Goal: Information Seeking & Learning: Check status

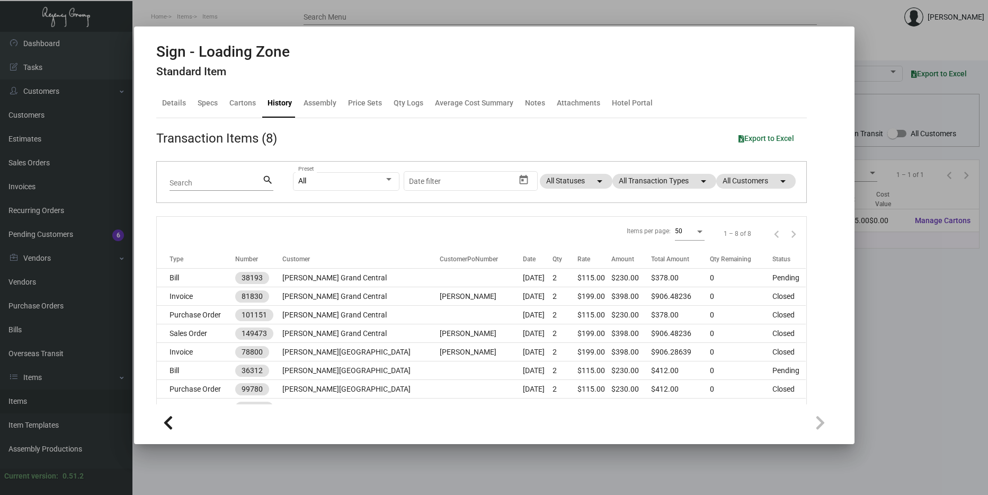
click at [987, 340] on div at bounding box center [494, 247] width 988 height 495
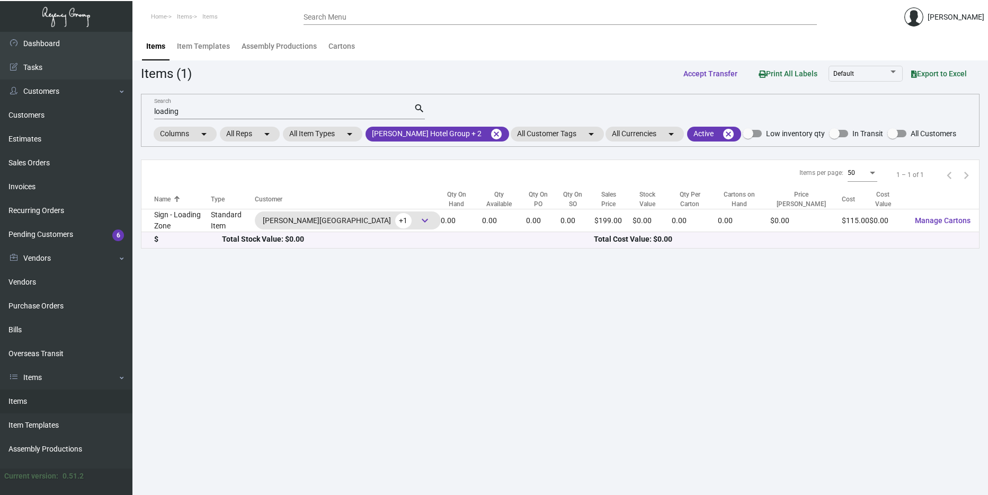
click at [25, 404] on link "Items" at bounding box center [66, 401] width 132 height 24
click at [490, 136] on mat-icon "cancel" at bounding box center [496, 134] width 13 height 13
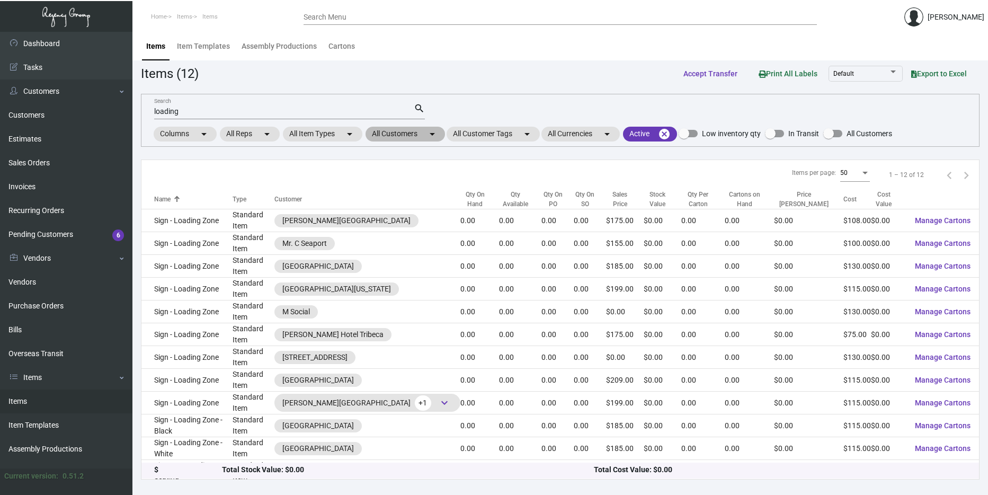
click at [406, 131] on mat-chip "All Customers arrow_drop_down" at bounding box center [404, 134] width 79 height 15
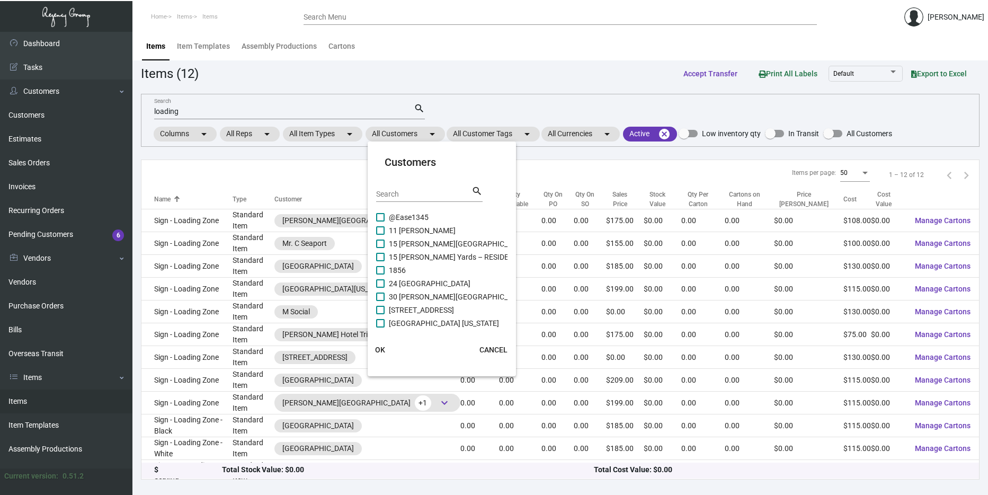
drag, startPoint x: 371, startPoint y: 118, endPoint x: 360, endPoint y: 110, distance: 13.2
click at [369, 117] on div at bounding box center [494, 247] width 988 height 495
click at [359, 110] on input "loading" at bounding box center [284, 112] width 260 height 8
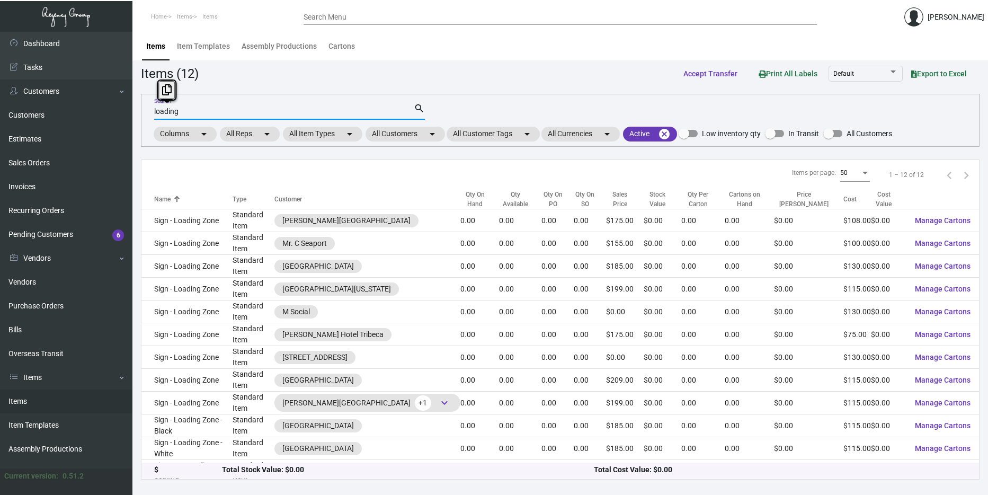
click at [359, 110] on input "loading" at bounding box center [284, 112] width 260 height 8
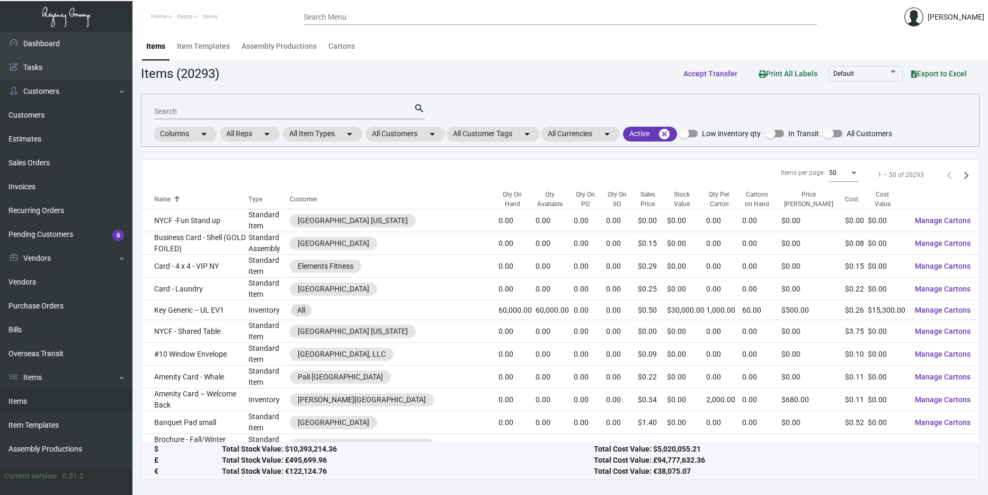
click at [443, 96] on div "Search search Columns arrow_drop_down All Reps arrow_drop_down All Item Types a…" at bounding box center [560, 120] width 839 height 53
click at [412, 135] on mat-chip "All Customers arrow_drop_down" at bounding box center [404, 134] width 79 height 15
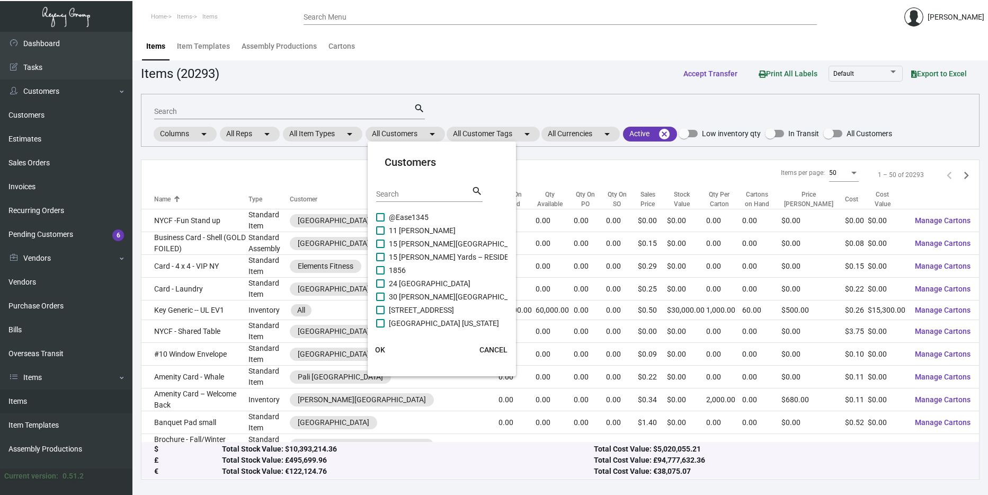
click at [391, 200] on div "Search" at bounding box center [423, 193] width 95 height 16
click at [393, 195] on input "Search" at bounding box center [423, 194] width 95 height 8
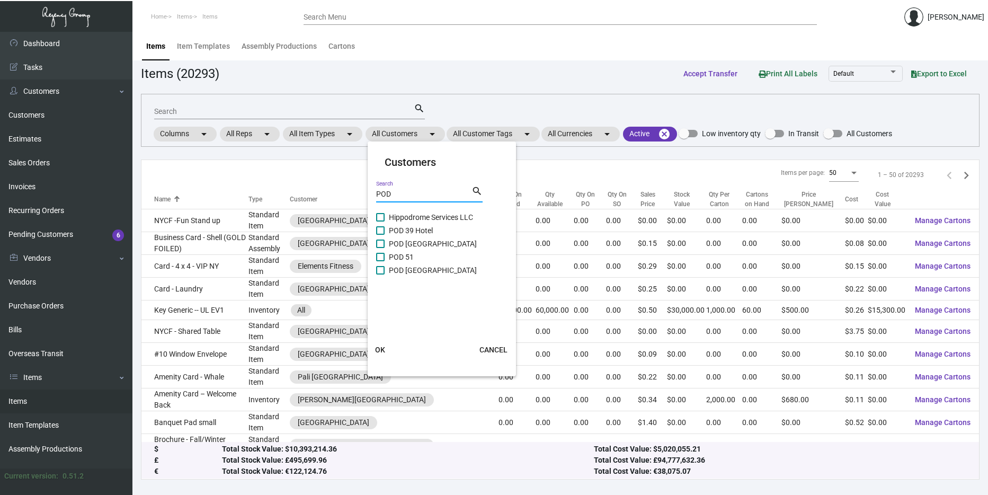
type input "POD"
click at [423, 271] on span "POD [GEOGRAPHIC_DATA]" at bounding box center [433, 270] width 88 height 13
click at [380, 274] on input "POD [GEOGRAPHIC_DATA]" at bounding box center [380, 274] width 1 height 1
checkbox input "true"
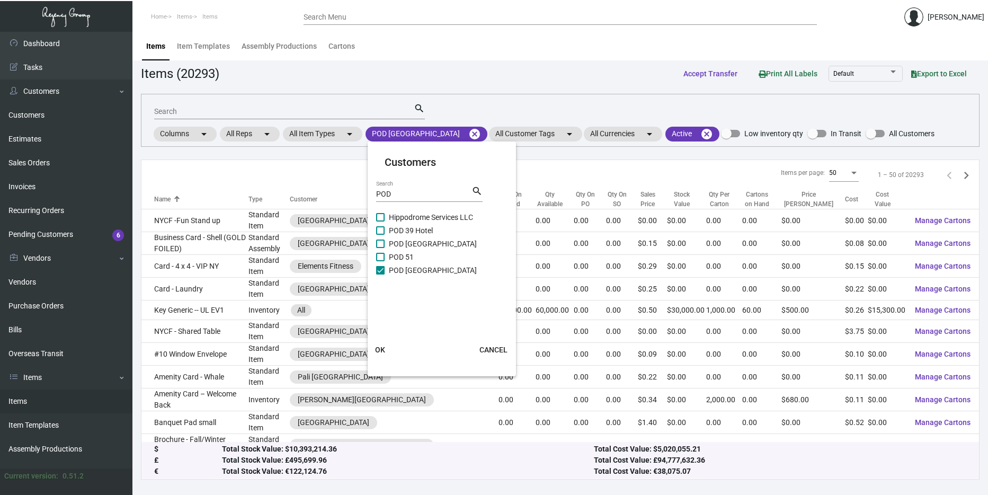
click at [378, 353] on span "OK" at bounding box center [380, 349] width 10 height 8
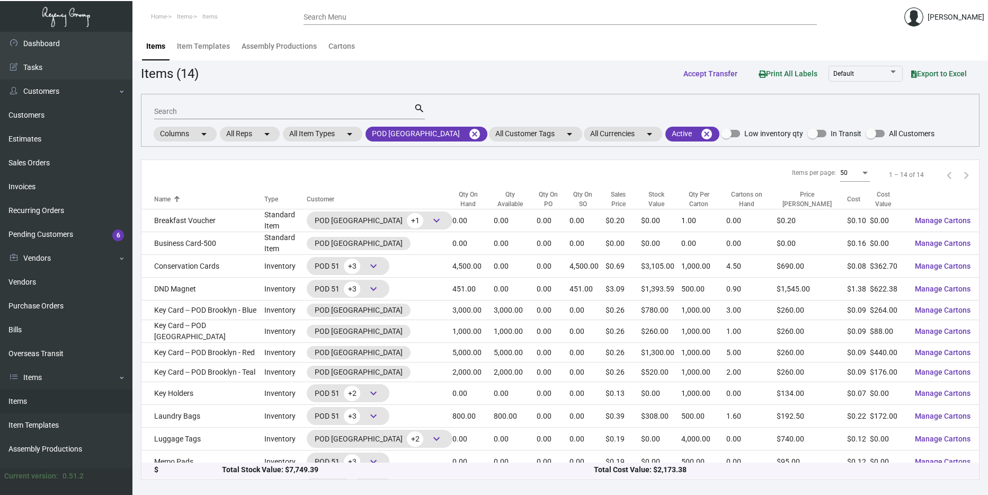
click at [251, 115] on input "Search" at bounding box center [284, 112] width 260 height 8
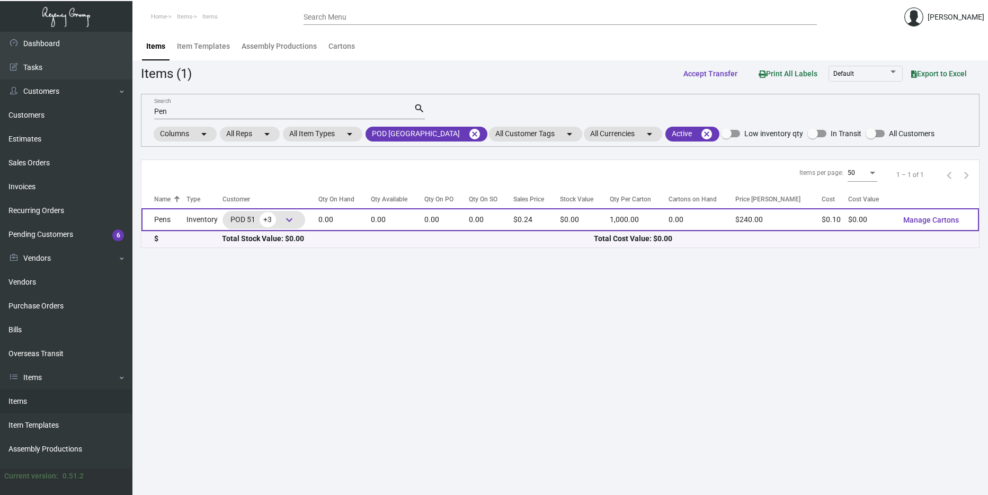
click at [292, 221] on span "keyboard_arrow_down" at bounding box center [289, 219] width 13 height 13
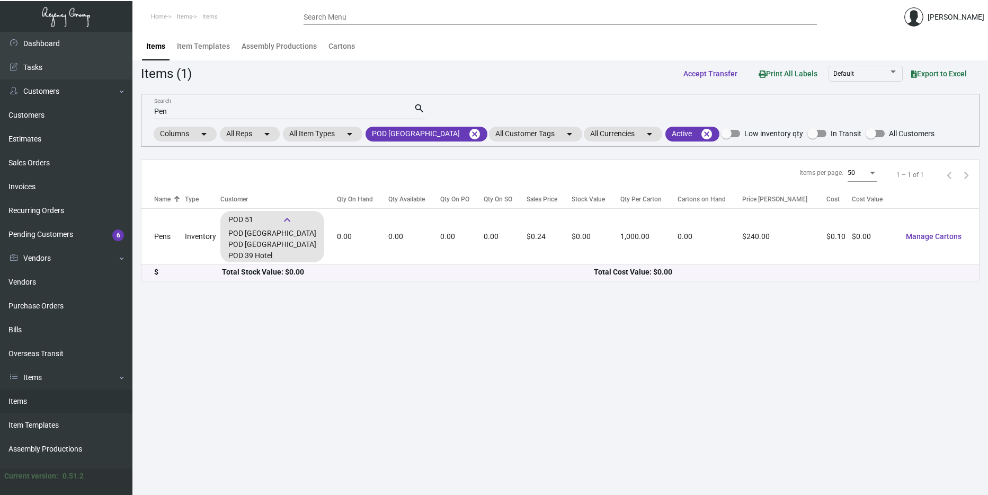
click at [175, 115] on div "Pen Search" at bounding box center [284, 111] width 260 height 16
click at [175, 112] on input "Pen" at bounding box center [284, 112] width 260 height 8
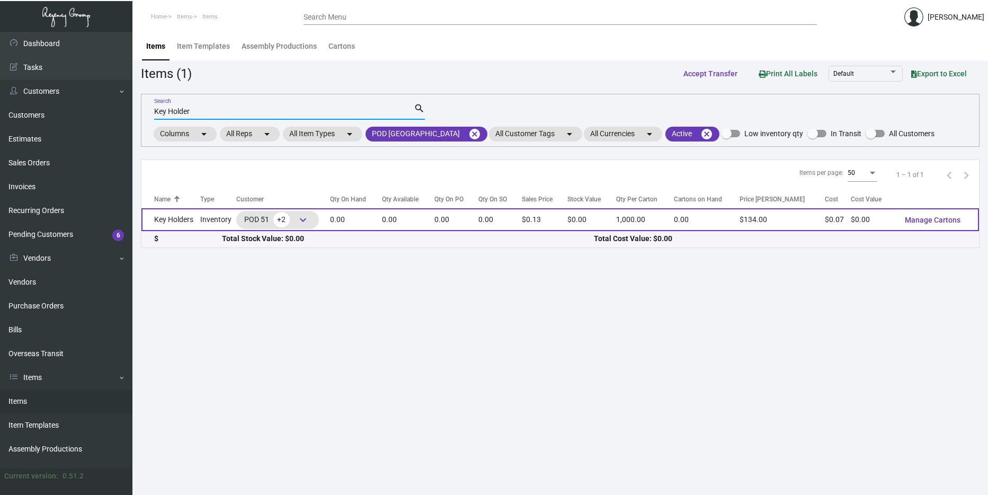
type input "Key Holder"
click at [194, 221] on td "Key Holders" at bounding box center [170, 219] width 59 height 23
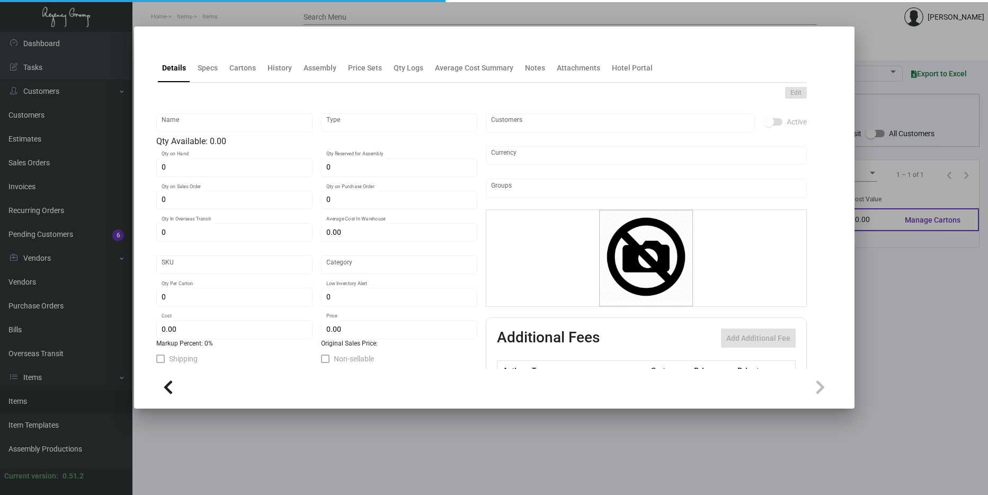
type input "Key Holders"
type input "Inventory"
type input "$ 0.0664"
type input "2615"
type input "Standard"
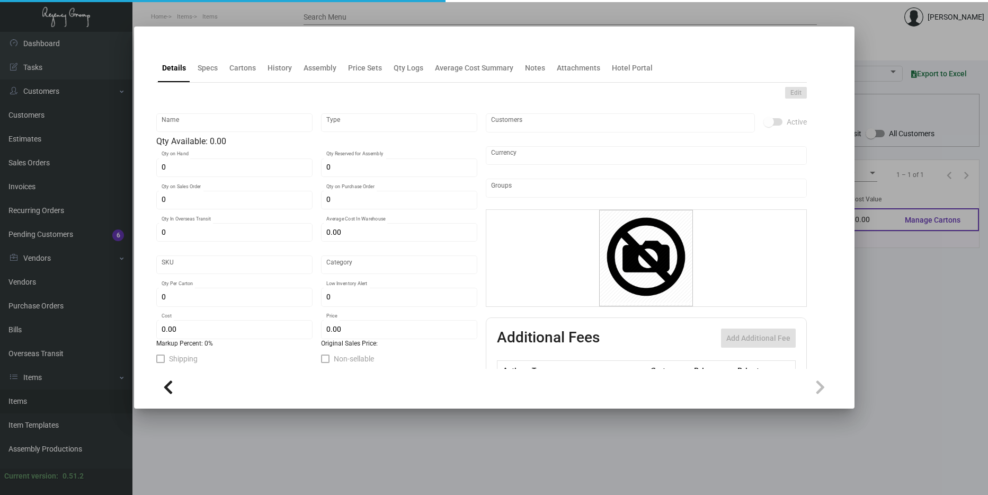
type input "1,000"
type input "$ 0.07372"
type input "$ 0.12"
type textarea "Key Holders: Size closed 2.5x3.5, #100 bright white wove cover stock, printing …"
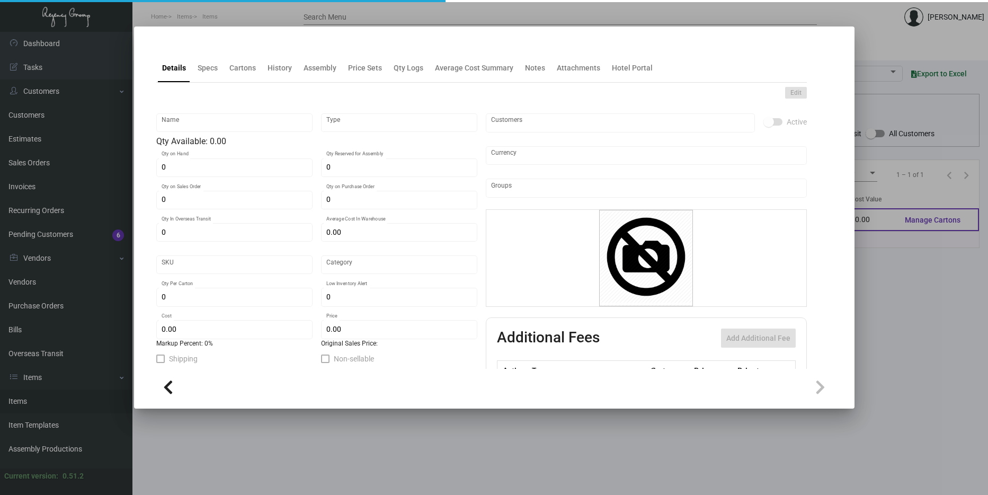
checkbox input "true"
type input "United States Dollar $"
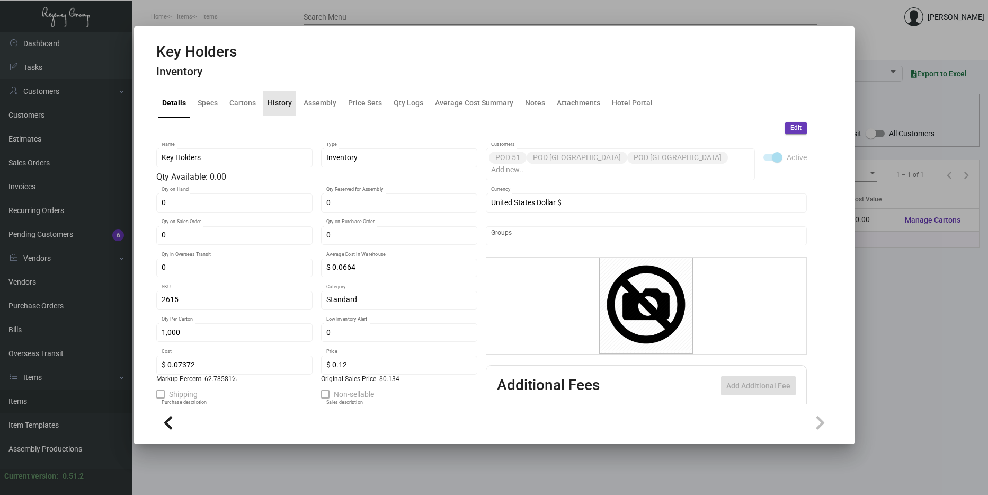
drag, startPoint x: 272, startPoint y: 107, endPoint x: 282, endPoint y: 109, distance: 10.3
click at [273, 107] on div "History" at bounding box center [279, 102] width 24 height 11
click at [282, 109] on div "History" at bounding box center [279, 103] width 33 height 25
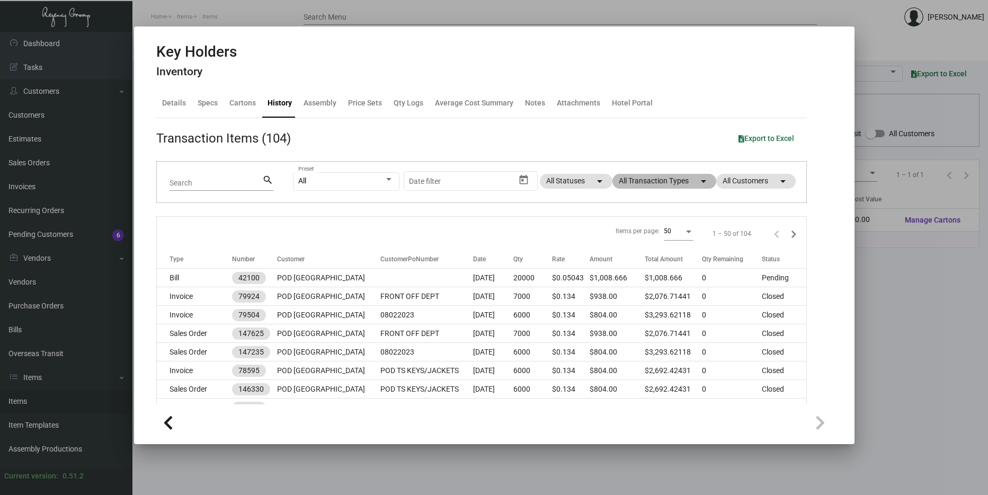
click at [645, 181] on mat-chip "All Transaction Types arrow_drop_down" at bounding box center [664, 181] width 104 height 15
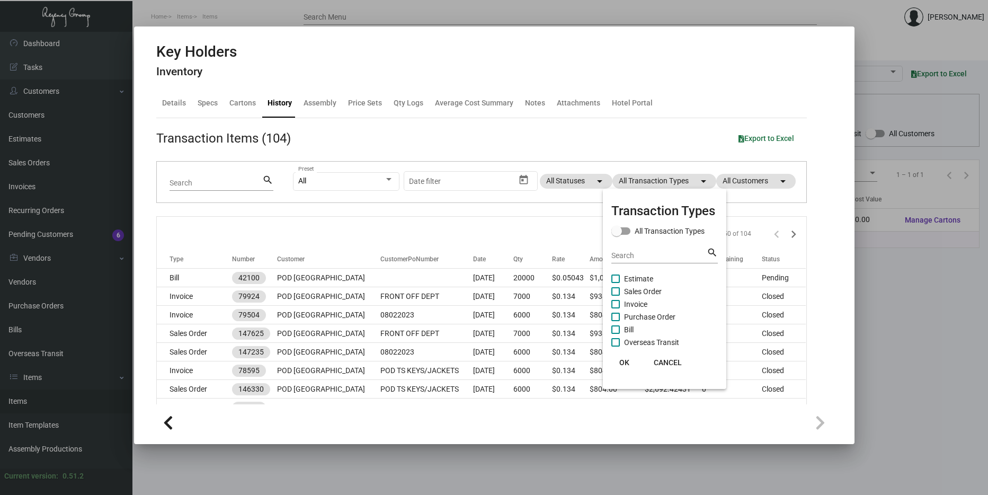
click at [632, 255] on input "Search" at bounding box center [658, 256] width 95 height 8
click at [617, 316] on span at bounding box center [615, 317] width 8 height 8
click at [616, 321] on input "Purchase Order" at bounding box center [615, 321] width 1 height 1
checkbox input "true"
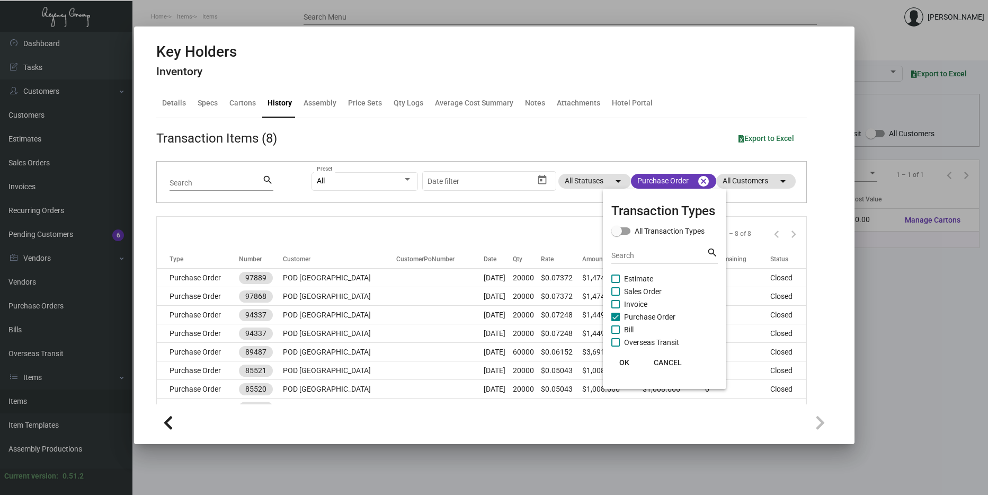
click at [623, 363] on span "OK" at bounding box center [624, 362] width 10 height 8
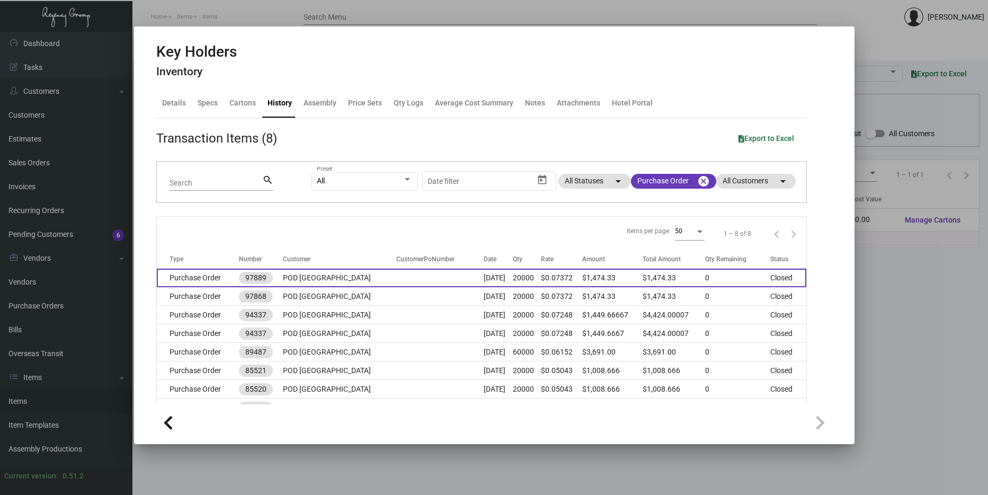
click at [357, 273] on td "POD [GEOGRAPHIC_DATA]" at bounding box center [339, 278] width 113 height 19
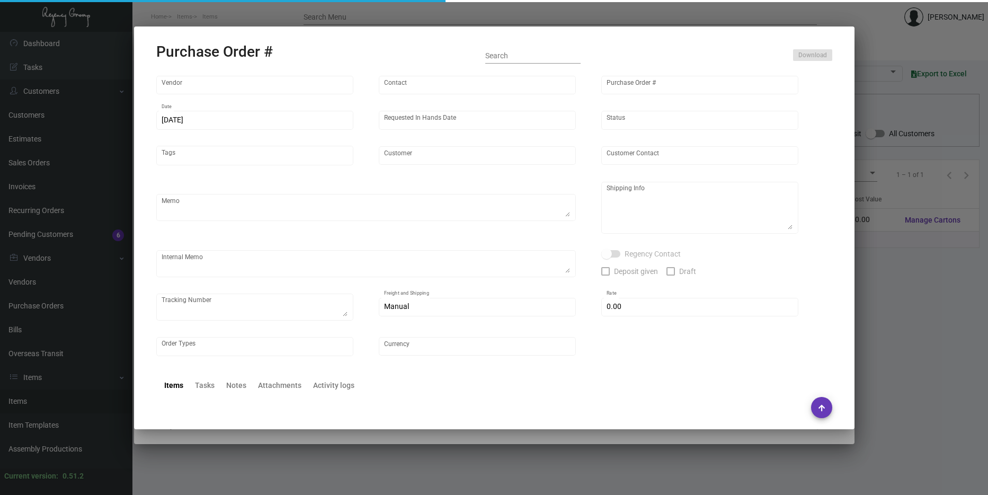
type input "Evergreen Manufacturing"
type input "[PERSON_NAME]"
type input "97889"
type input "[DATE]"
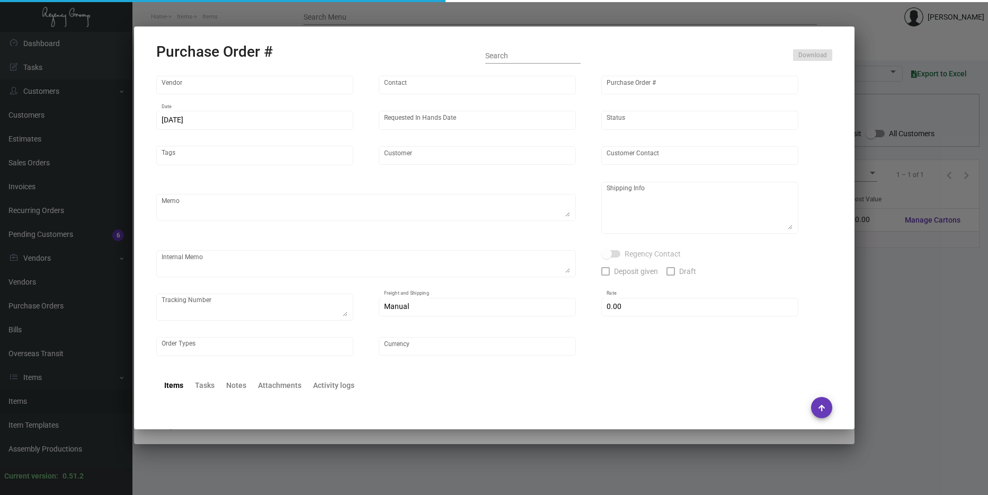
type input "POD [GEOGRAPHIC_DATA]"
type textarea "Please reference Quote# 0423-012-D & SEND PROOFS TO OUR ART TEAM ; [EMAIL_ADDRE…"
type textarea "Regency Group NJ - [PERSON_NAME] [STREET_ADDRESS]"
type textarea "4.21 - Confirmation# 32842, estimated finish date is [DATE]."
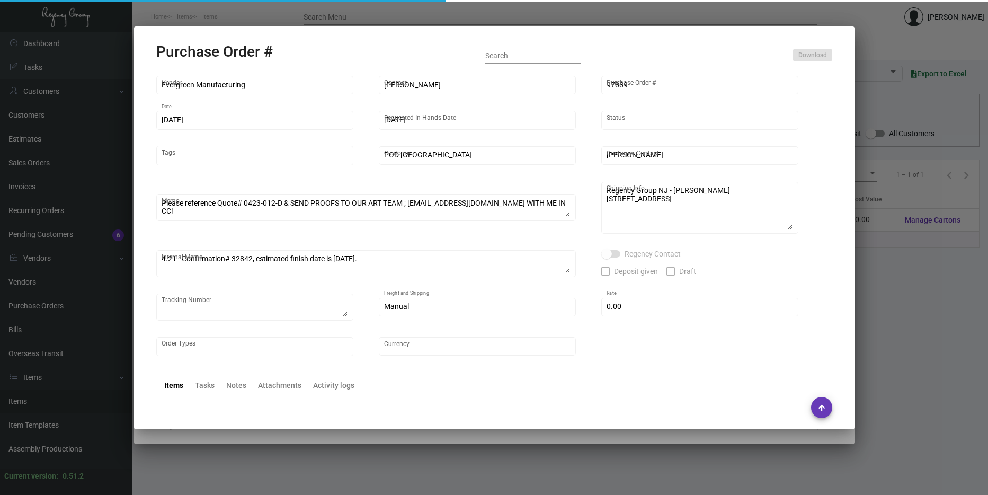
checkbox input "true"
type input "$ 0.00"
type input "United States Dollar $"
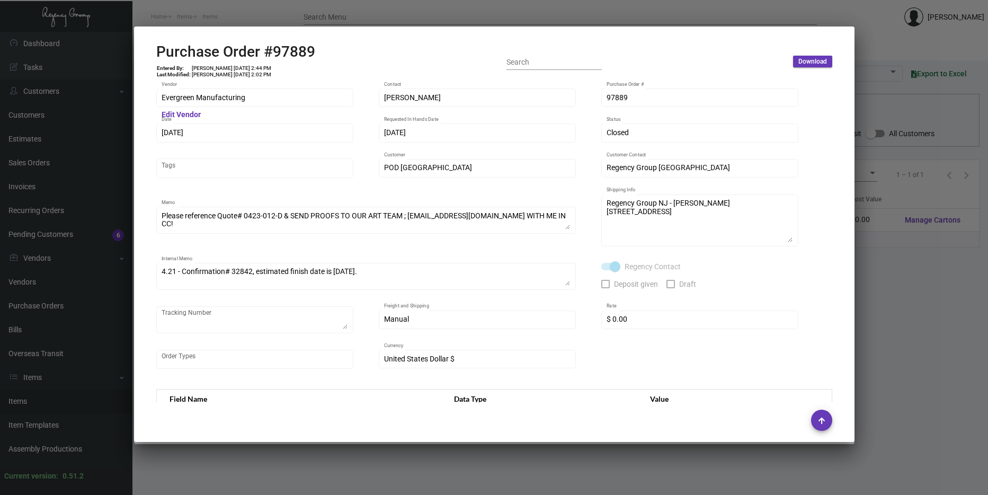
click at [913, 133] on div at bounding box center [494, 247] width 988 height 495
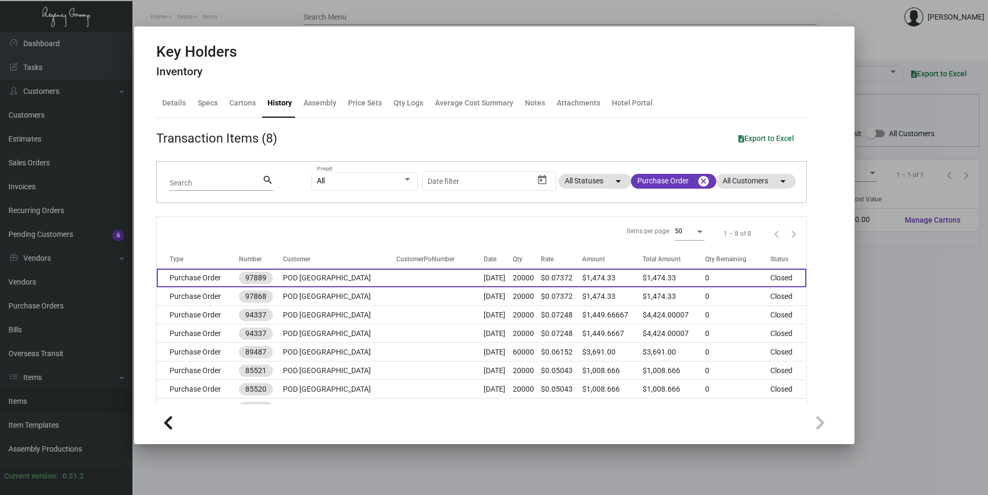
click at [298, 275] on td "POD [GEOGRAPHIC_DATA]" at bounding box center [339, 278] width 113 height 19
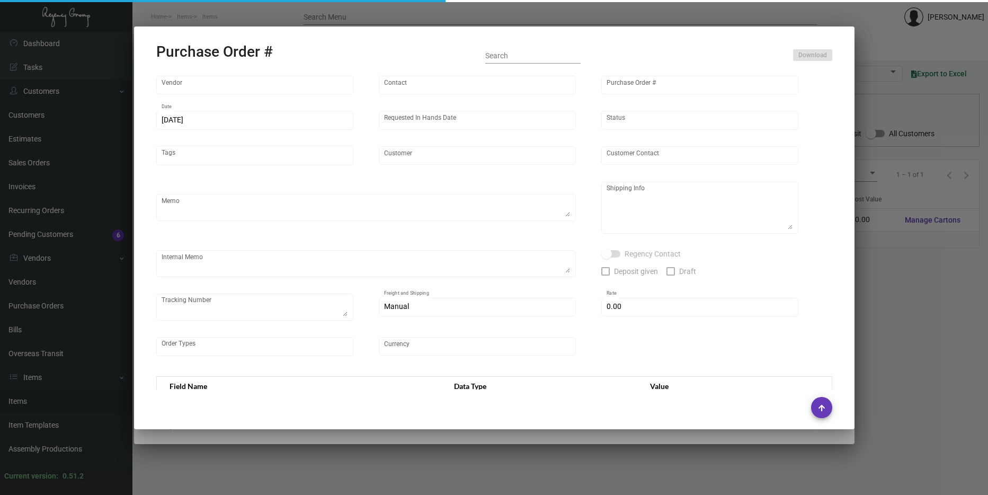
type input "Evergreen Manufacturing"
type input "[PERSON_NAME]"
type input "97889"
type input "[DATE]"
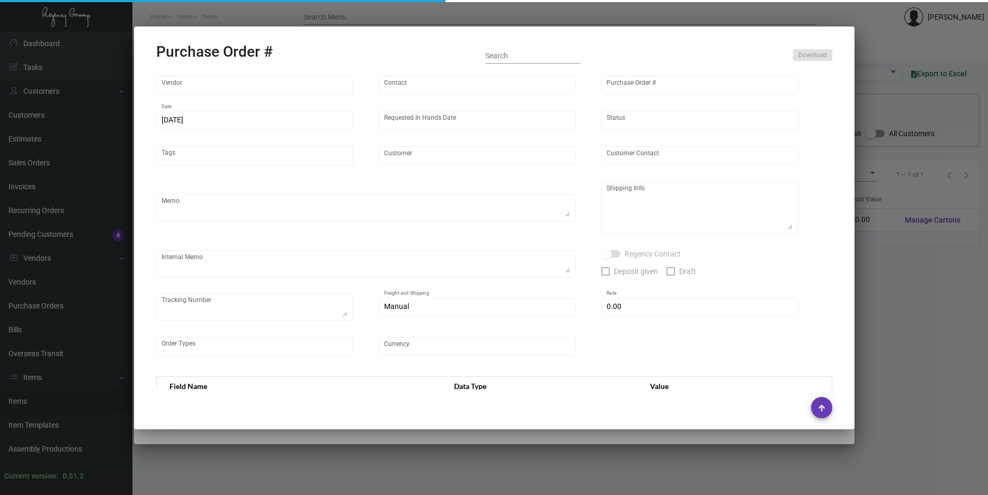
type input "POD [GEOGRAPHIC_DATA]"
type textarea "Please reference Quote# 0423-012-D & SEND PROOFS TO OUR ART TEAM ; [EMAIL_ADDRE…"
type textarea "Regency Group NJ - [PERSON_NAME] [STREET_ADDRESS]"
type textarea "4.21 - Confirmation# 32842, estimated finish date is [DATE]."
checkbox input "true"
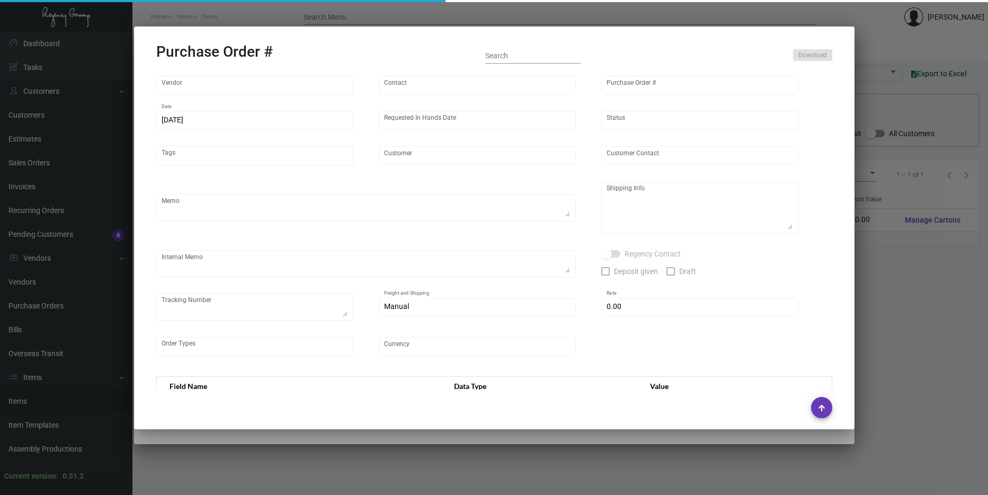
type input "$ 0.00"
type input "United States Dollar $"
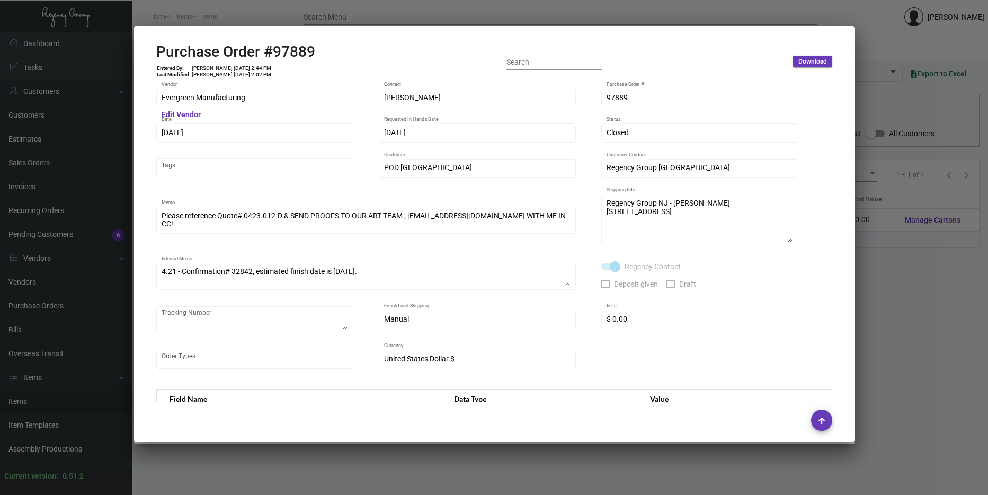
click at [930, 318] on div at bounding box center [494, 247] width 988 height 495
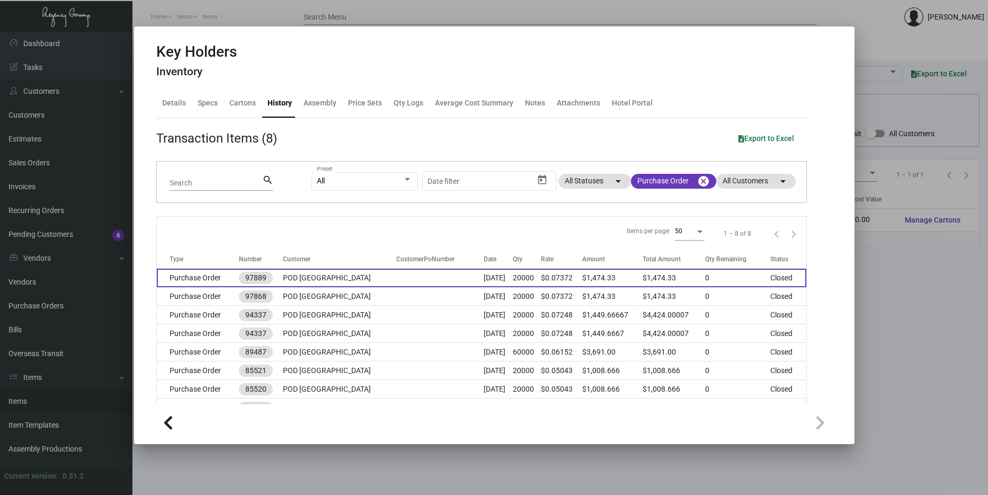
click at [397, 278] on td at bounding box center [439, 278] width 87 height 19
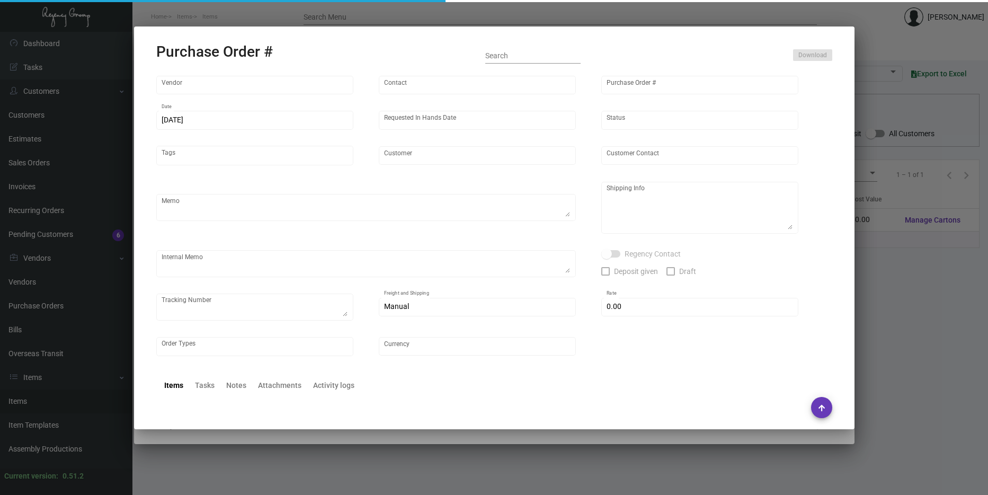
type input "Evergreen Manufacturing"
type input "[PERSON_NAME]"
type input "97889"
type input "[DATE]"
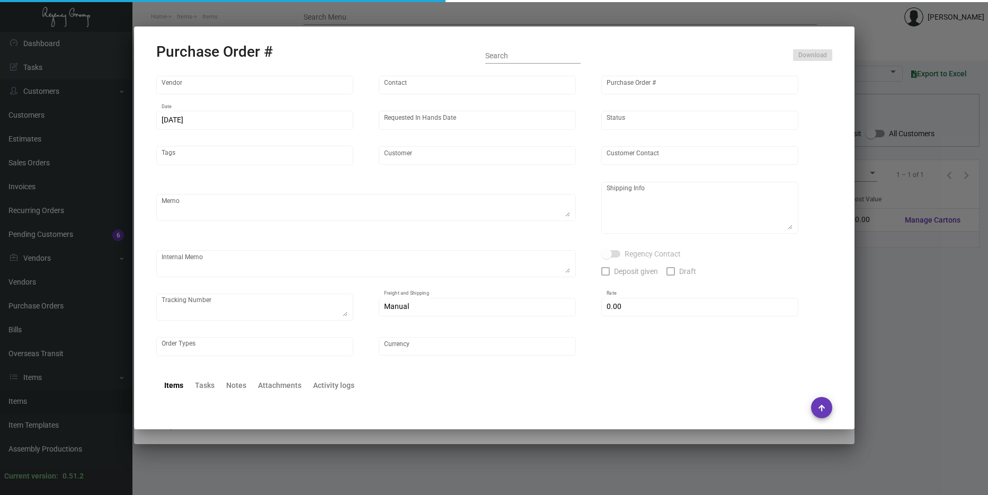
type input "POD [GEOGRAPHIC_DATA]"
type textarea "Please reference Quote# 0423-012-D & SEND PROOFS TO OUR ART TEAM ; [EMAIL_ADDRE…"
type textarea "Regency Group NJ - [PERSON_NAME] [STREET_ADDRESS]"
type textarea "4.21 - Confirmation# 32842, estimated finish date is [DATE]."
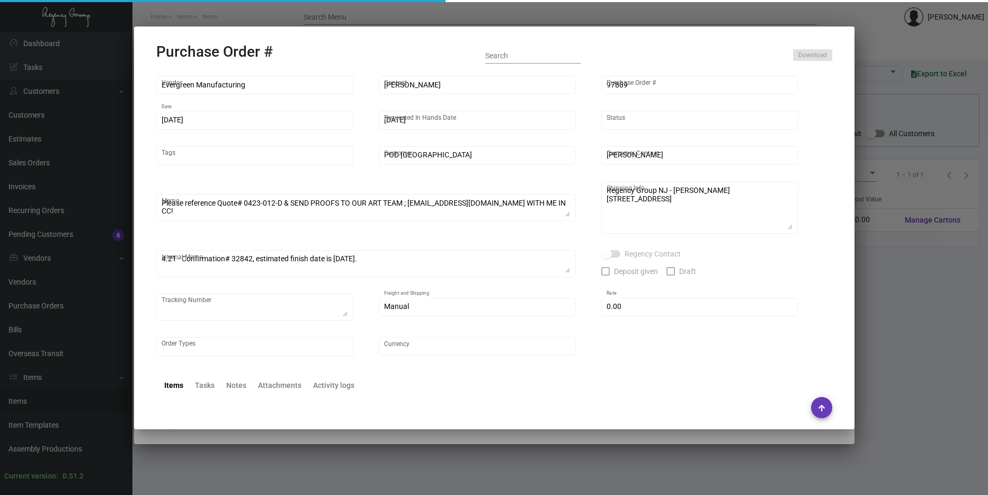
checkbox input "true"
type input "$ 0.00"
type input "United States Dollar $"
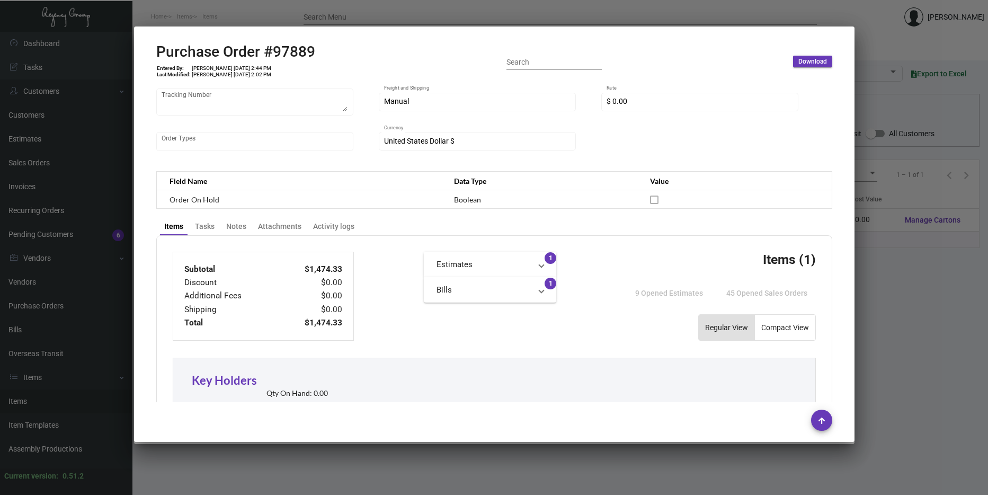
scroll to position [514, 0]
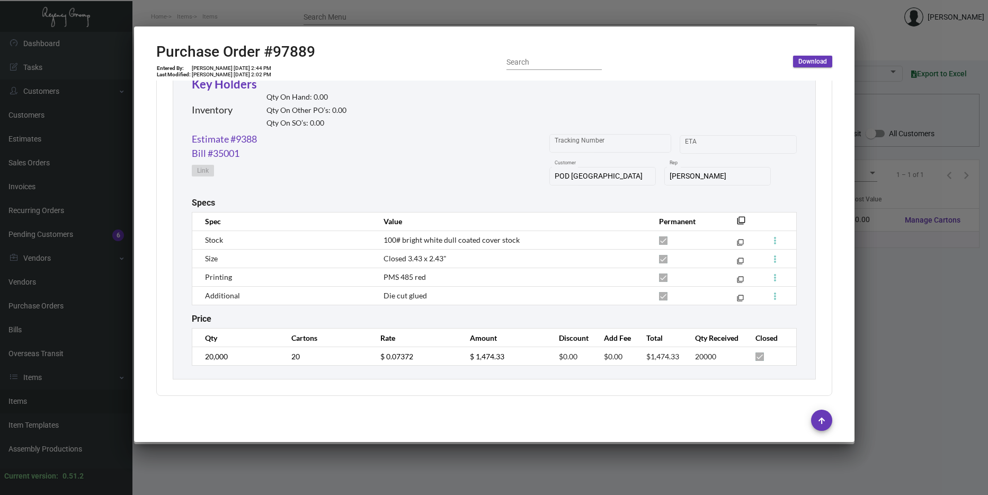
click at [926, 124] on div at bounding box center [494, 247] width 988 height 495
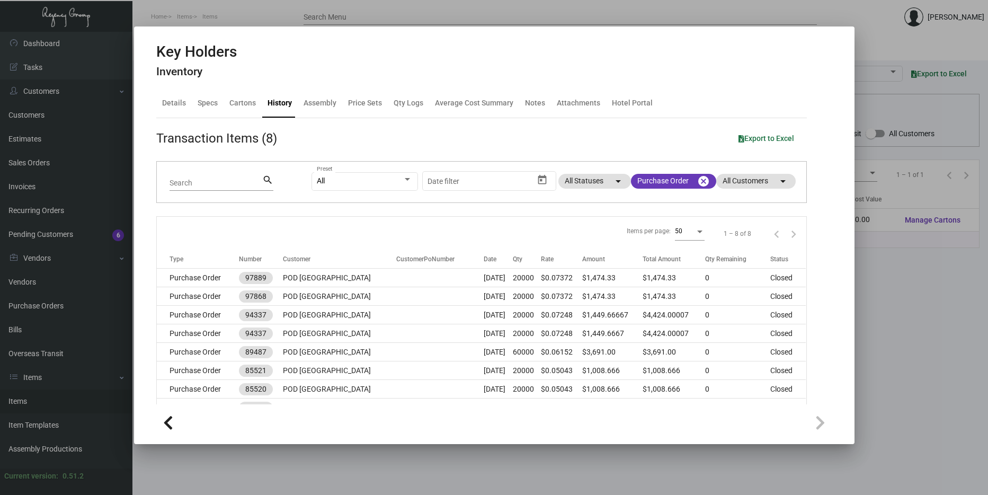
click at [250, 183] on input "Search" at bounding box center [216, 183] width 93 height 8
click at [181, 99] on div "Details" at bounding box center [174, 102] width 24 height 11
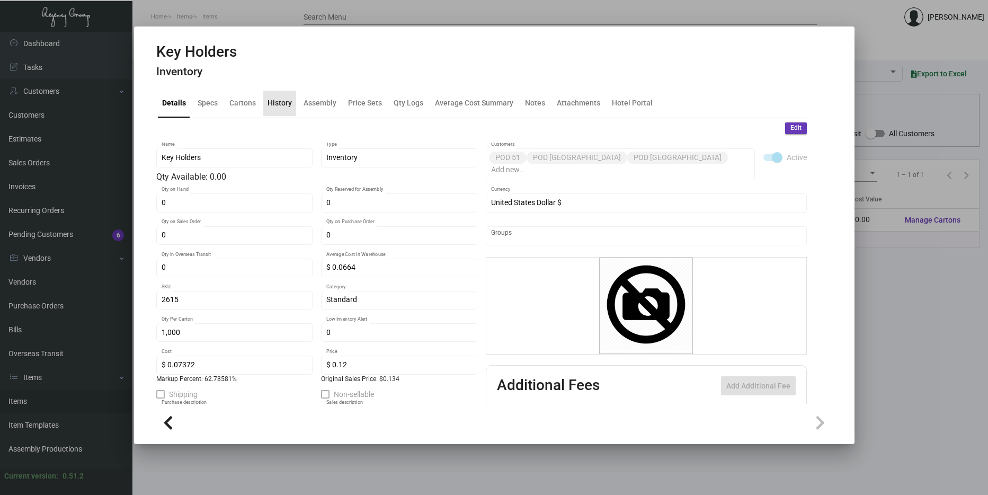
click at [275, 104] on div "History" at bounding box center [279, 102] width 24 height 11
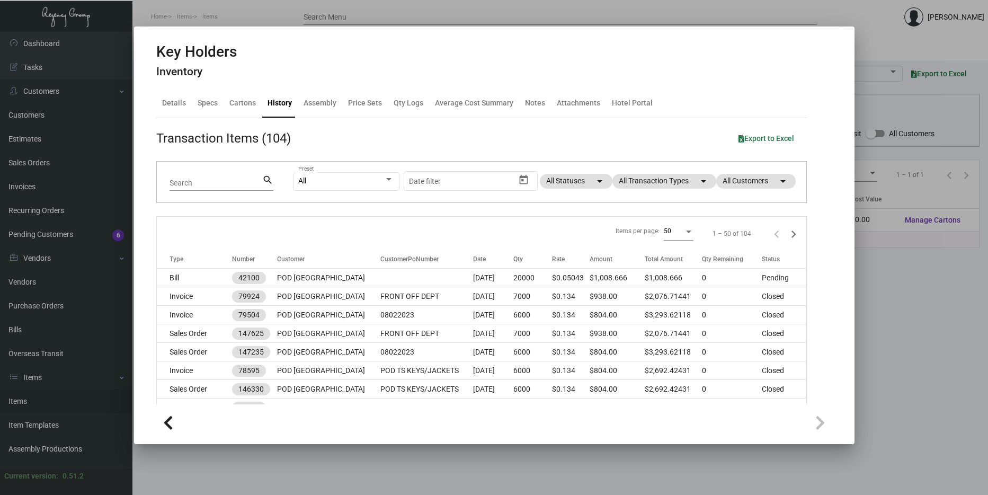
click at [968, 158] on div at bounding box center [494, 247] width 988 height 495
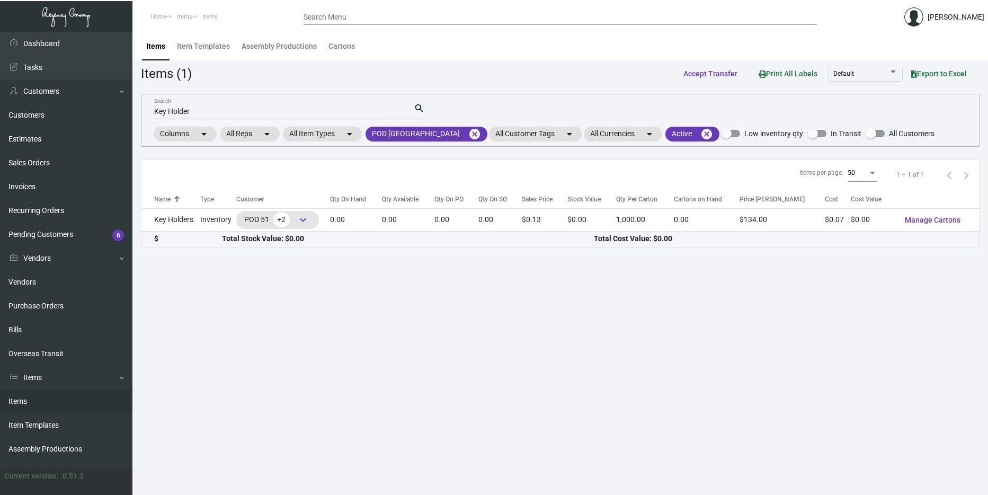
click at [199, 111] on input "Key Holder" at bounding box center [284, 112] width 260 height 8
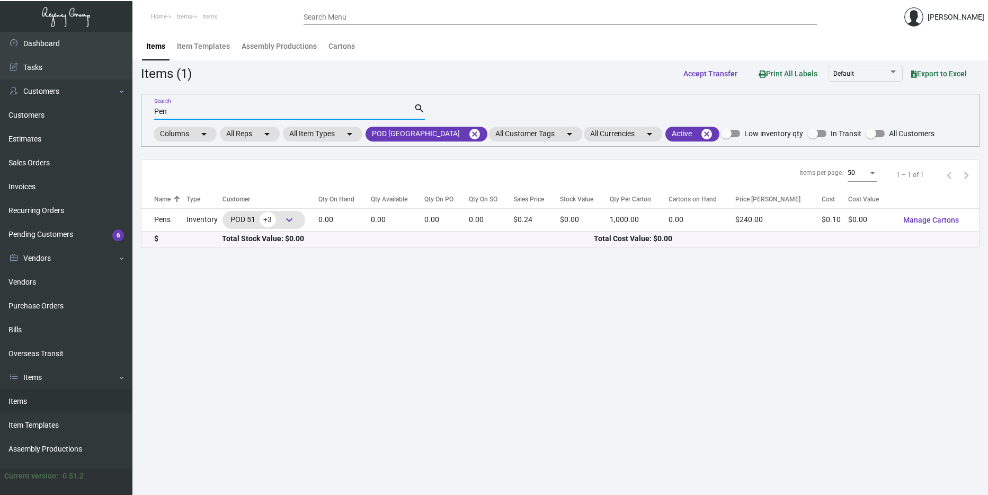
type input "Pen"
click at [420, 106] on mat-icon "search" at bounding box center [419, 108] width 11 height 13
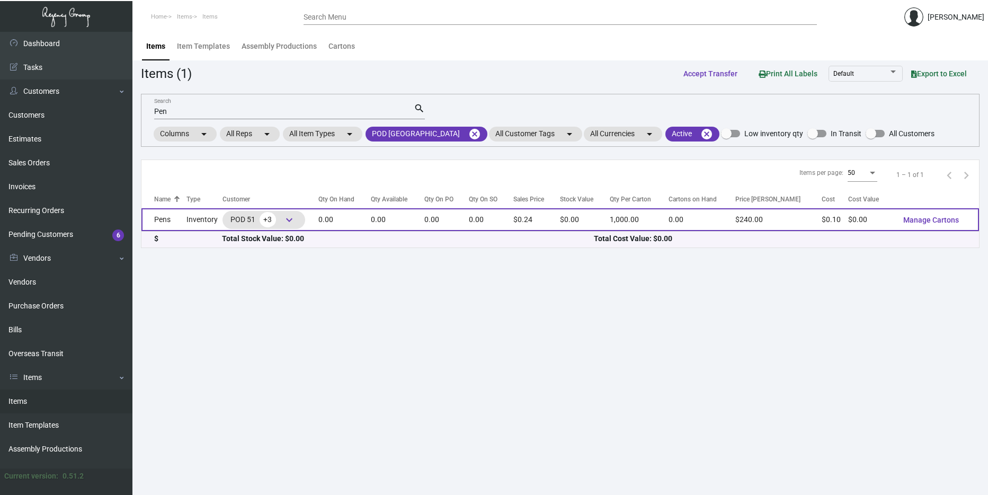
click at [296, 220] on span "keyboard_arrow_down" at bounding box center [289, 219] width 13 height 13
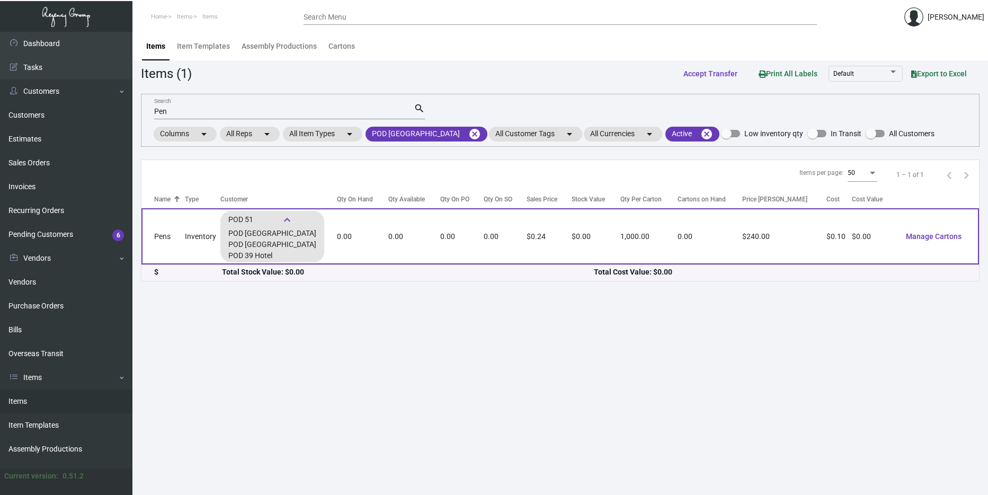
click at [481, 237] on td "0.00" at bounding box center [461, 236] width 43 height 56
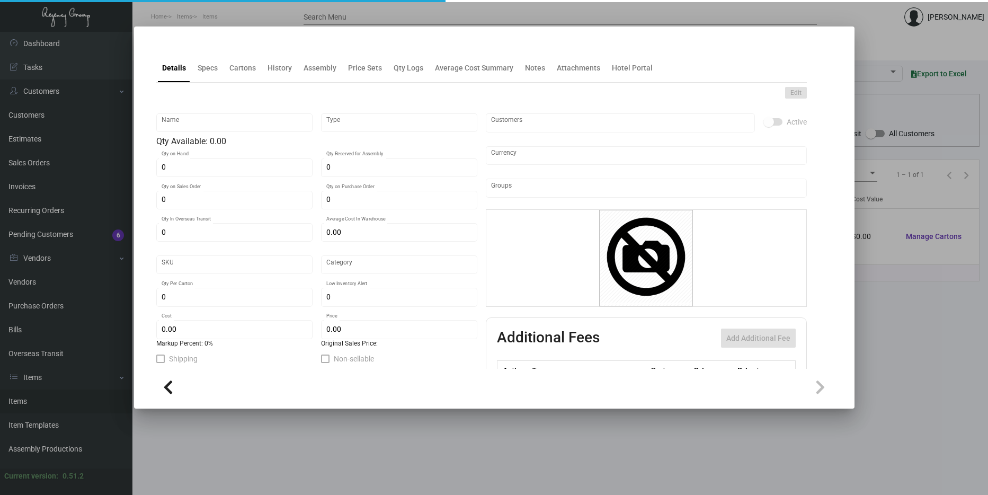
type input "Pens"
type input "Inventory"
type input "$ 0.10"
type input "2622"
type input "Standard"
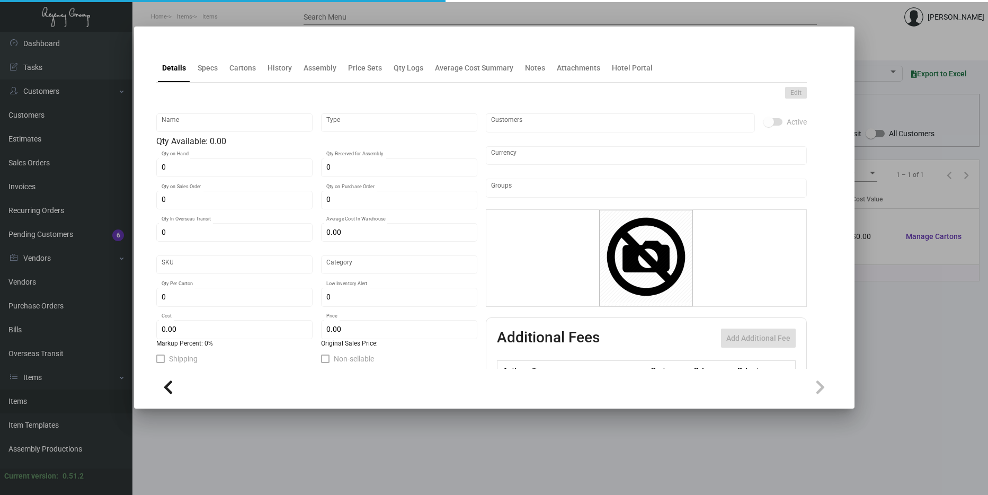
type input "1,000"
type input "$ 0.10"
type input "$ 0.24"
type textarea "Pens: click action plastic ballpens, solid white shinny barrel, red pms#485 imp…"
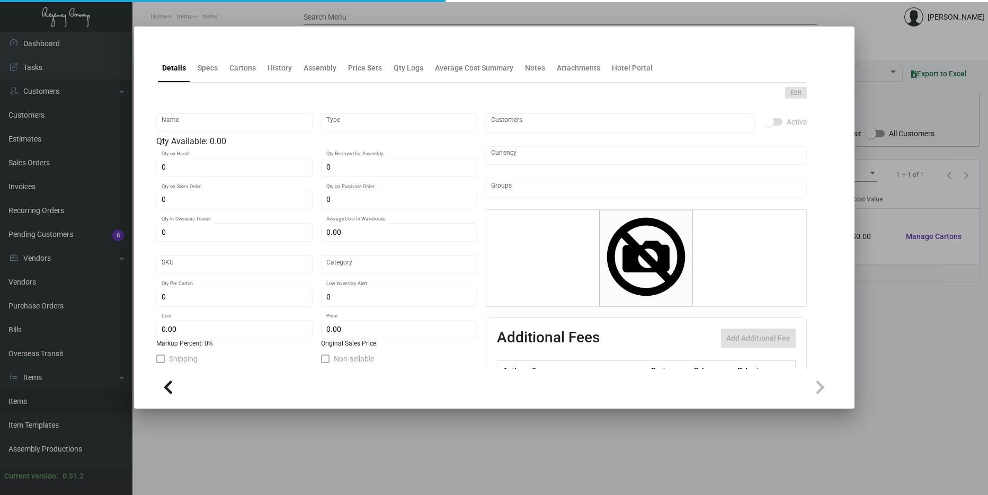
checkbox input "true"
type input "United States Dollar $"
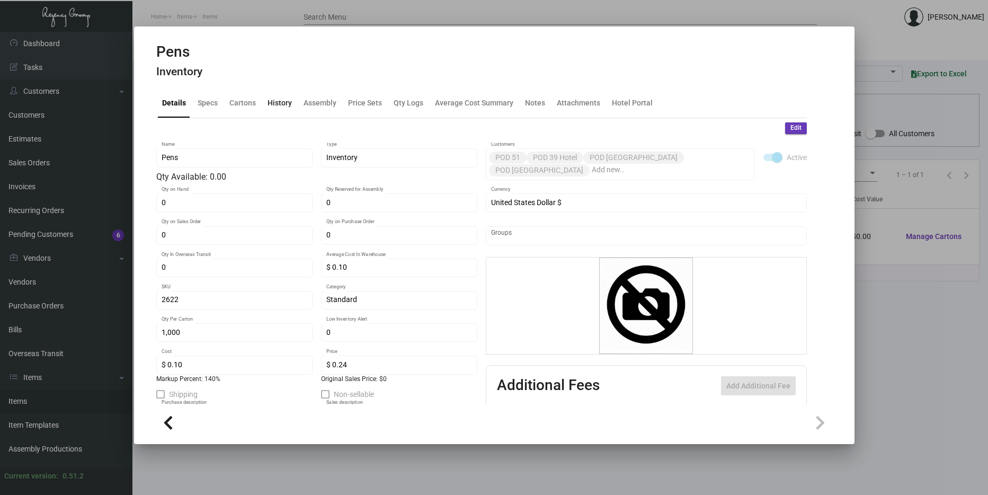
click at [280, 104] on div "History" at bounding box center [279, 102] width 24 height 11
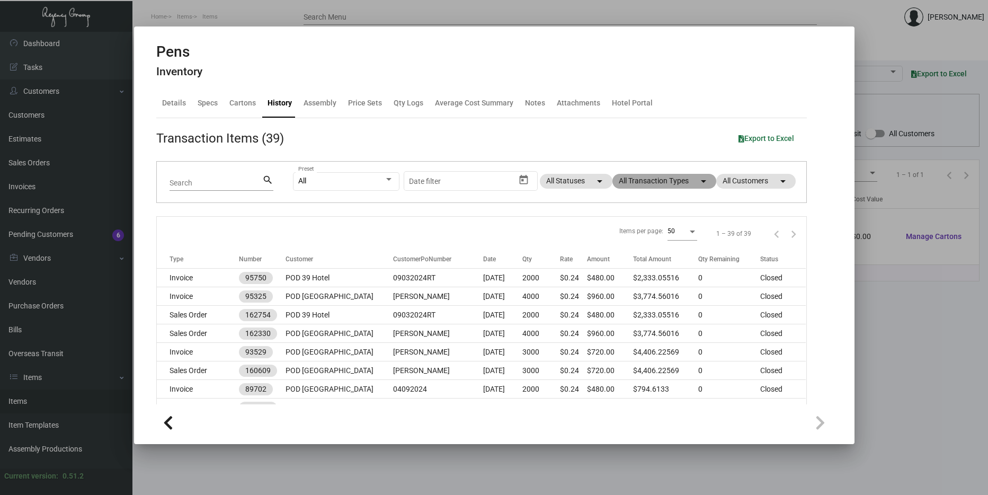
click at [649, 176] on mat-chip "All Transaction Types arrow_drop_down" at bounding box center [664, 181] width 104 height 15
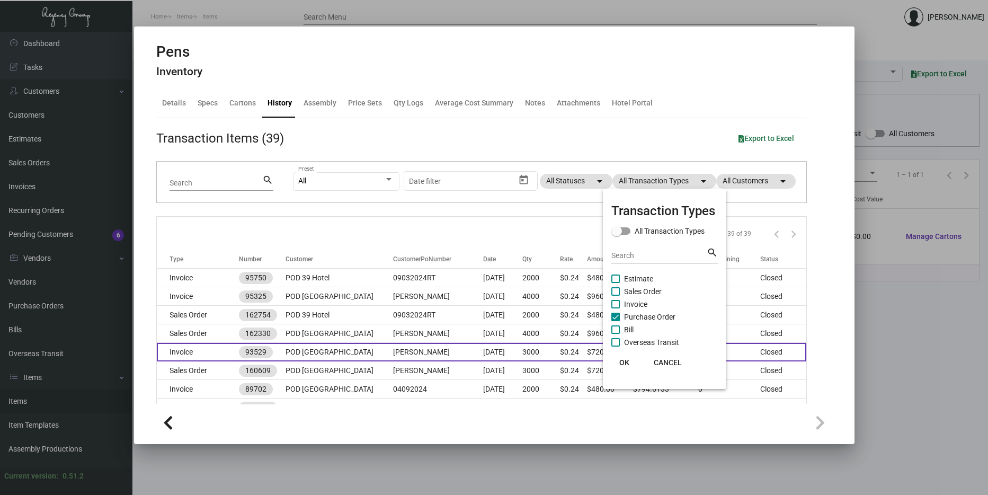
click at [626, 360] on span "OK" at bounding box center [624, 362] width 10 height 8
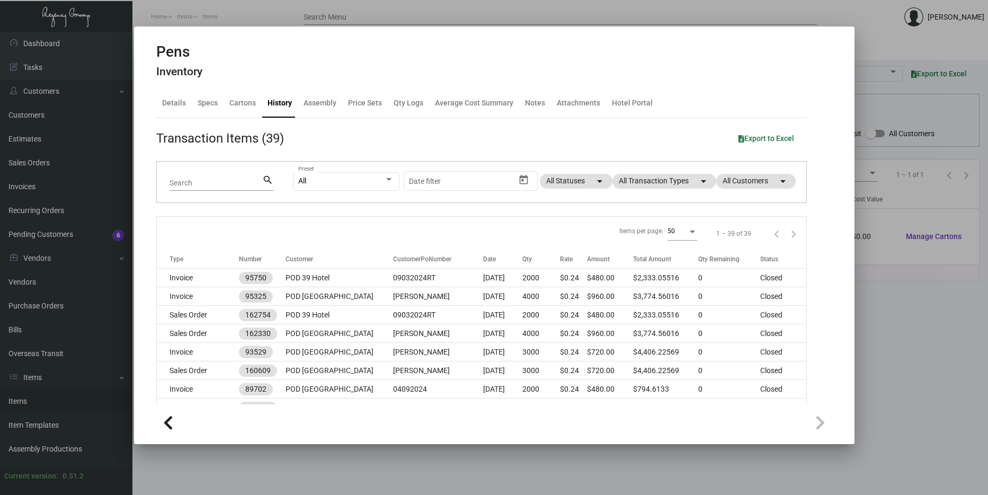
click at [677, 170] on div "All Preset Start date – Date filter All Statuses arrow_drop_down All Transactio…" at bounding box center [543, 182] width 501 height 41
click at [668, 186] on mat-chip "All Transaction Types arrow_drop_down" at bounding box center [664, 181] width 104 height 15
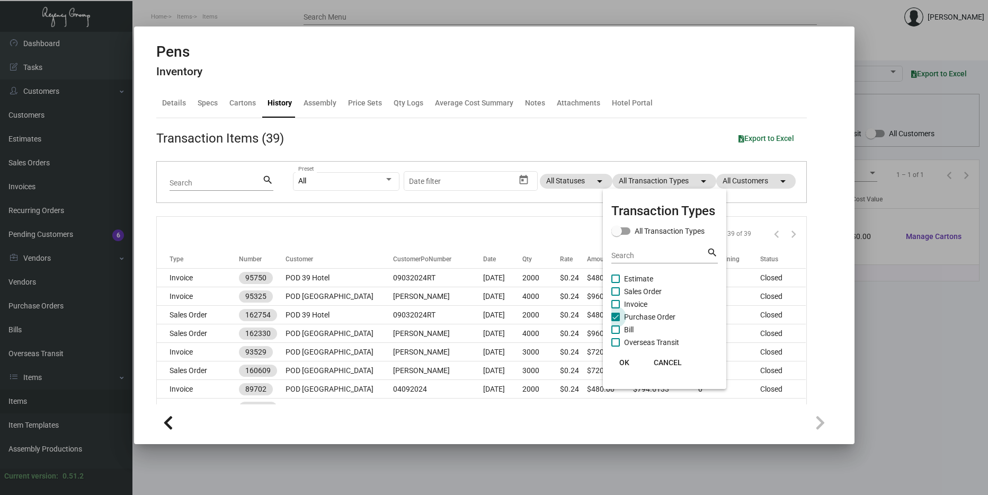
click at [617, 314] on span at bounding box center [615, 317] width 8 height 8
click at [616, 321] on input "Purchase Order" at bounding box center [615, 321] width 1 height 1
click at [616, 314] on span at bounding box center [615, 317] width 8 height 8
click at [616, 321] on input "Purchase Order" at bounding box center [615, 321] width 1 height 1
checkbox input "true"
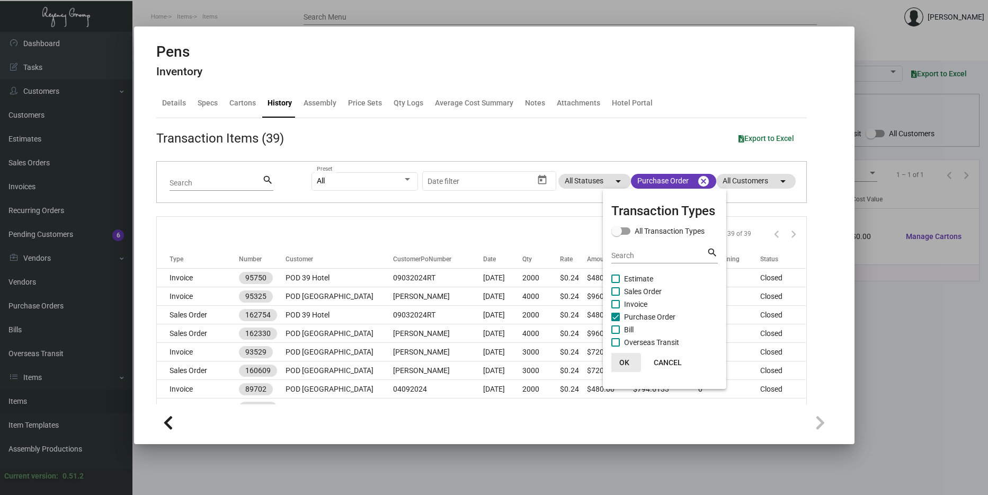
click at [627, 357] on button "OK" at bounding box center [624, 362] width 34 height 19
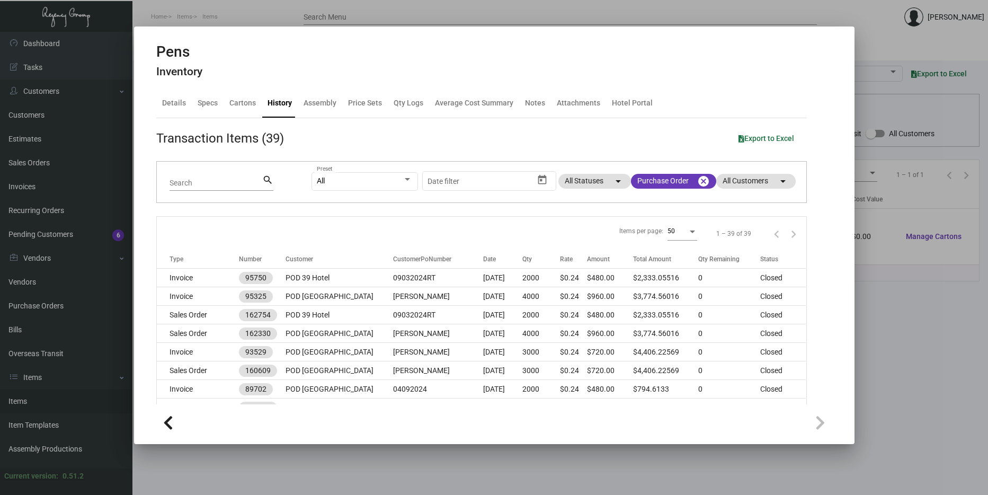
click at [648, 201] on div "All Preset Start date – Date filter All Statuses arrow_drop_down Purchase Order…" at bounding box center [552, 182] width 482 height 41
click at [697, 180] on mat-icon "cancel" at bounding box center [703, 181] width 13 height 13
click at [670, 179] on mat-chip "All Transaction Types arrow_drop_down" at bounding box center [664, 181] width 104 height 15
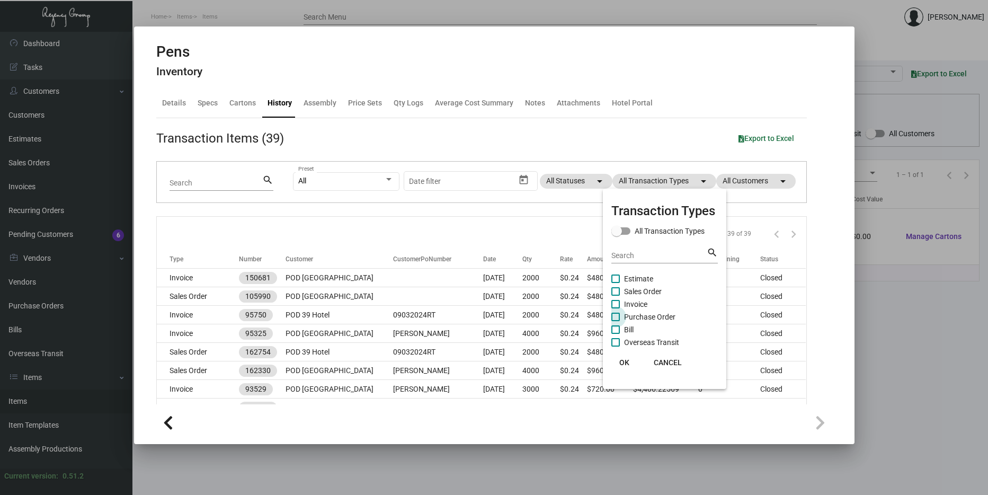
click at [617, 316] on span at bounding box center [615, 317] width 8 height 8
click at [616, 321] on input "Purchase Order" at bounding box center [615, 321] width 1 height 1
checkbox input "true"
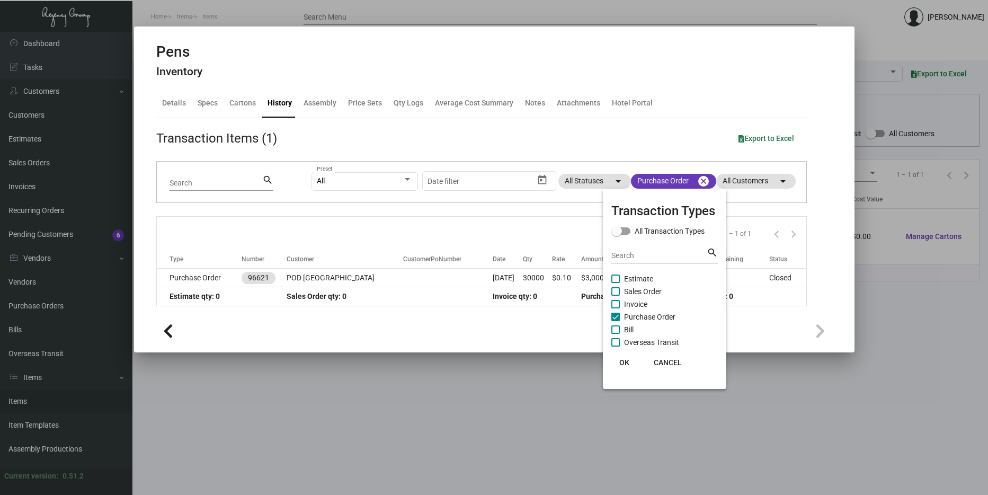
click at [623, 359] on span "OK" at bounding box center [624, 362] width 10 height 8
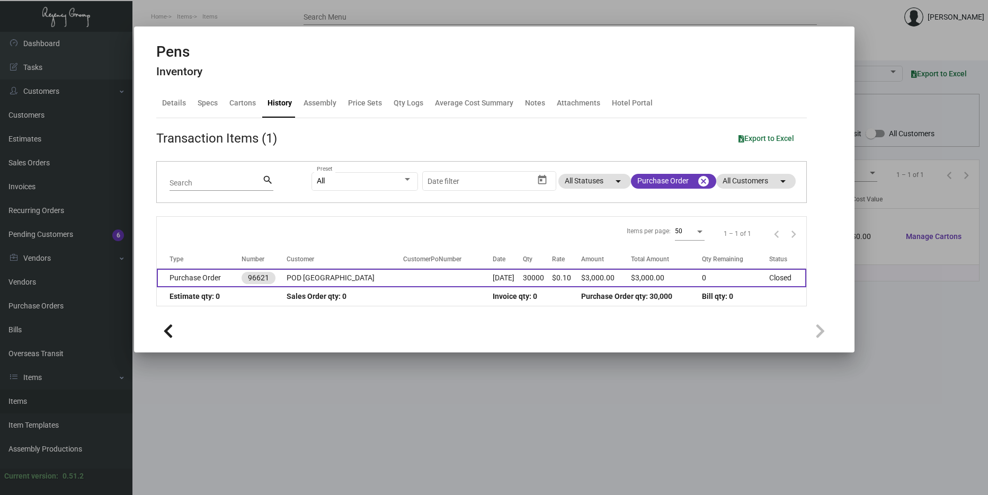
click at [335, 278] on td "POD [GEOGRAPHIC_DATA]" at bounding box center [345, 278] width 117 height 19
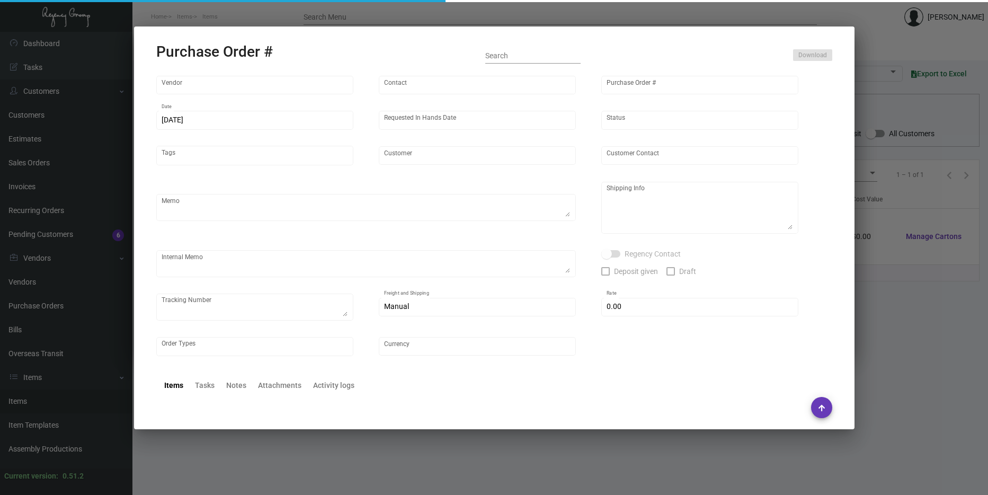
type input "Prostar - Pens"
type input "[PERSON_NAME]"
type input "96621"
type input "[DATE]"
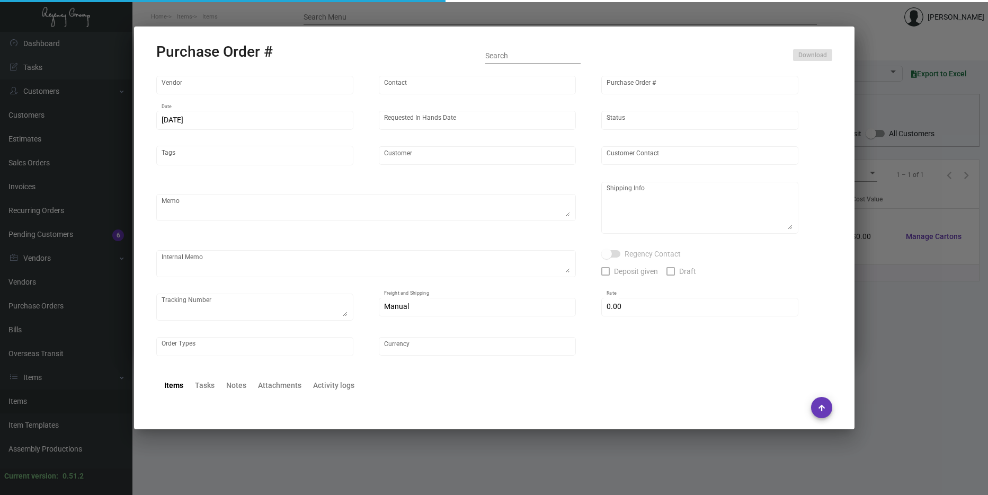
type input "POD [GEOGRAPHIC_DATA]"
type textarea "Regency Group NJ - [PERSON_NAME] [STREET_ADDRESS]"
type textarea "7.5K for POD [GEOGRAPHIC_DATA]; 7.5K for POD 39 Hotel; 7.5K for POD [GEOGRAPHIC…"
checkbox input "true"
type input "$ 0.00"
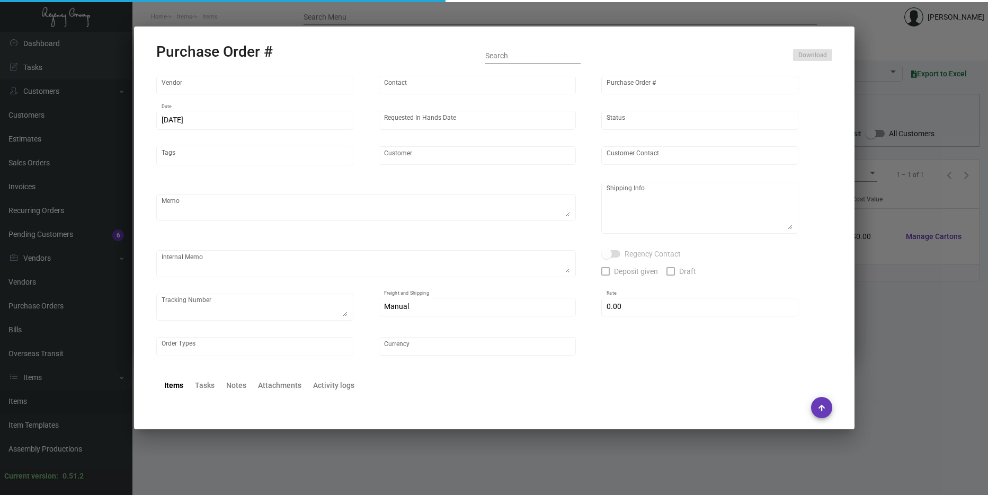
type input "United States Dollar $"
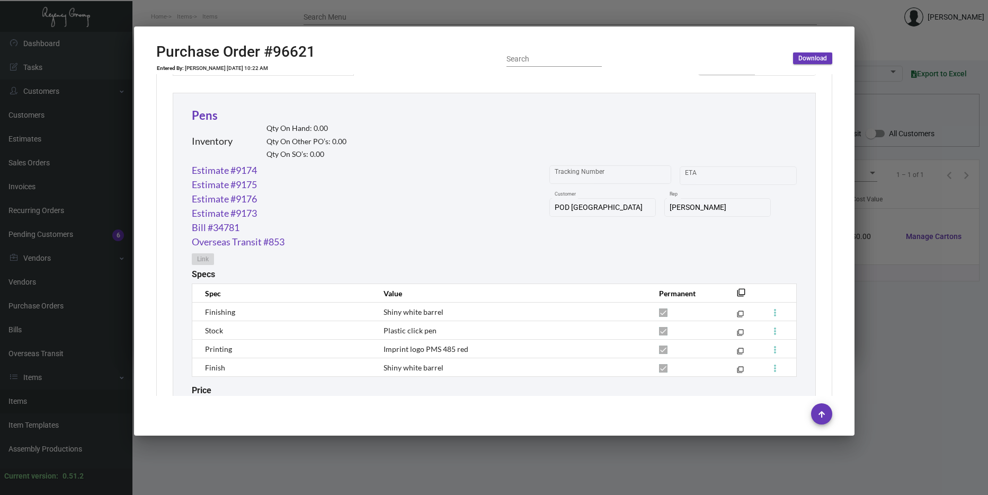
scroll to position [477, 0]
drag, startPoint x: 911, startPoint y: 354, endPoint x: 906, endPoint y: 350, distance: 6.8
click at [912, 354] on div at bounding box center [494, 247] width 988 height 495
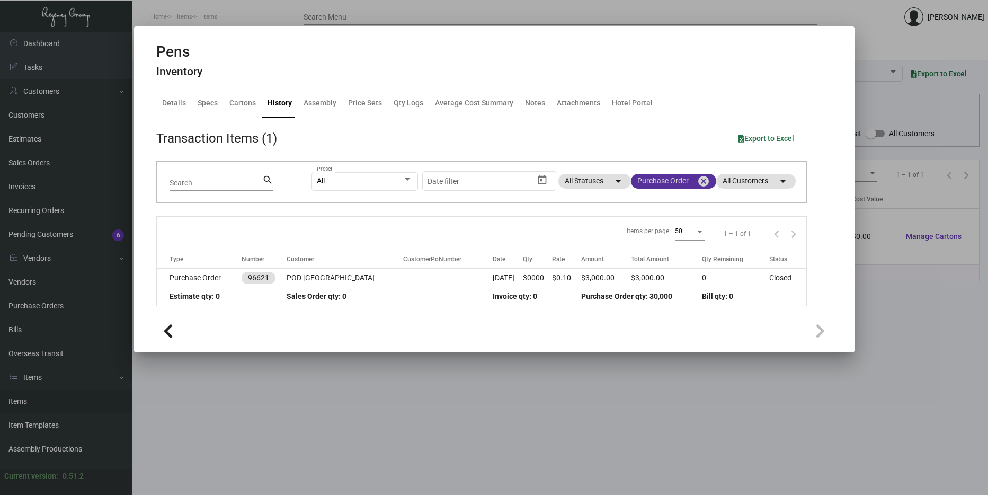
click at [705, 178] on mat-icon "cancel" at bounding box center [703, 181] width 13 height 13
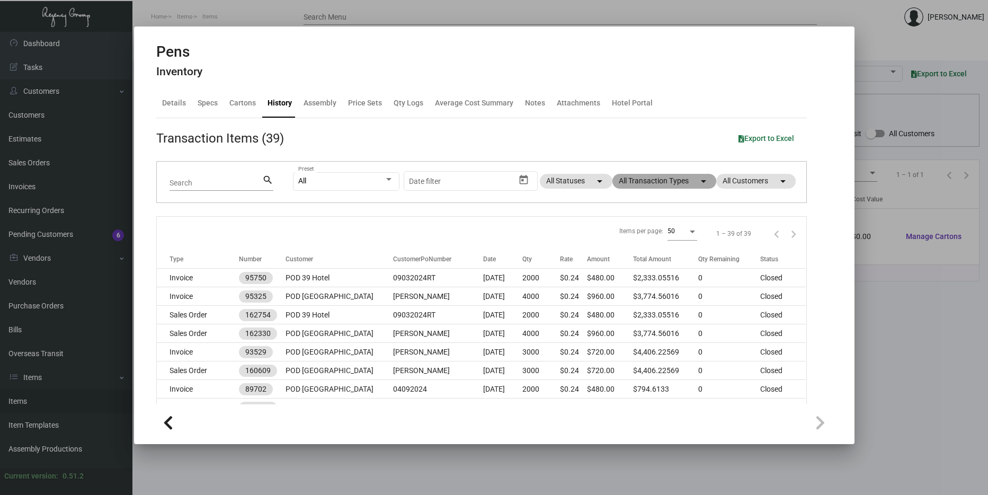
click at [648, 186] on mat-chip "All Transaction Types arrow_drop_down" at bounding box center [664, 181] width 104 height 15
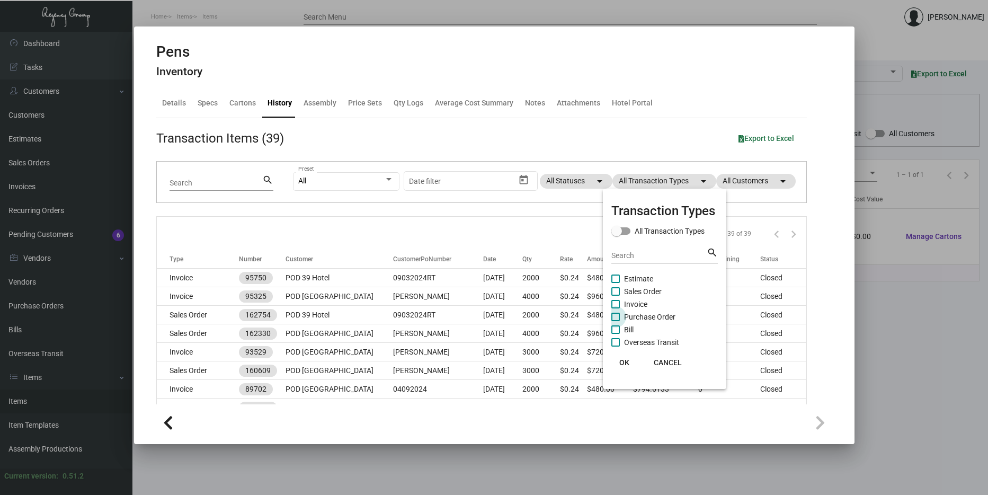
click at [620, 317] on span at bounding box center [615, 317] width 8 height 8
click at [616, 321] on input "Purchase Order" at bounding box center [615, 321] width 1 height 1
checkbox input "true"
click at [629, 362] on button "OK" at bounding box center [624, 362] width 34 height 19
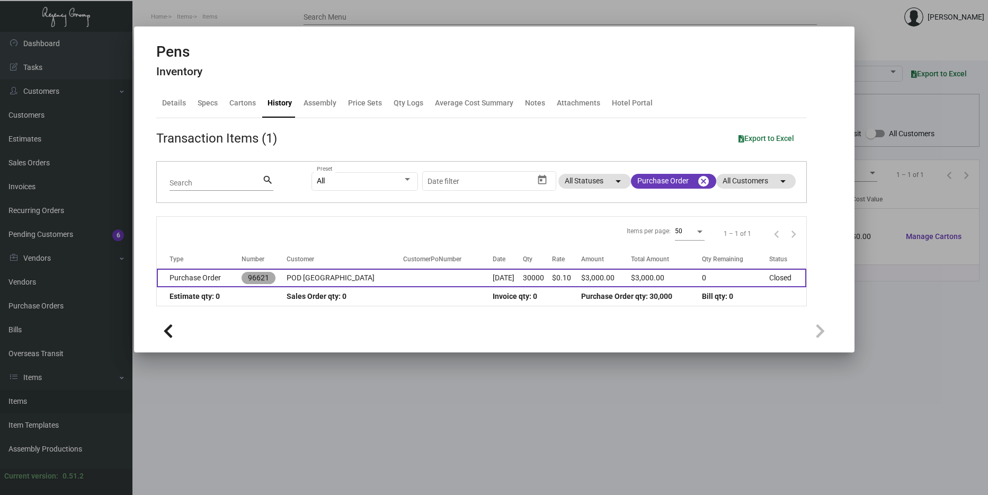
click at [260, 277] on mat-chip "96621" at bounding box center [259, 278] width 34 height 12
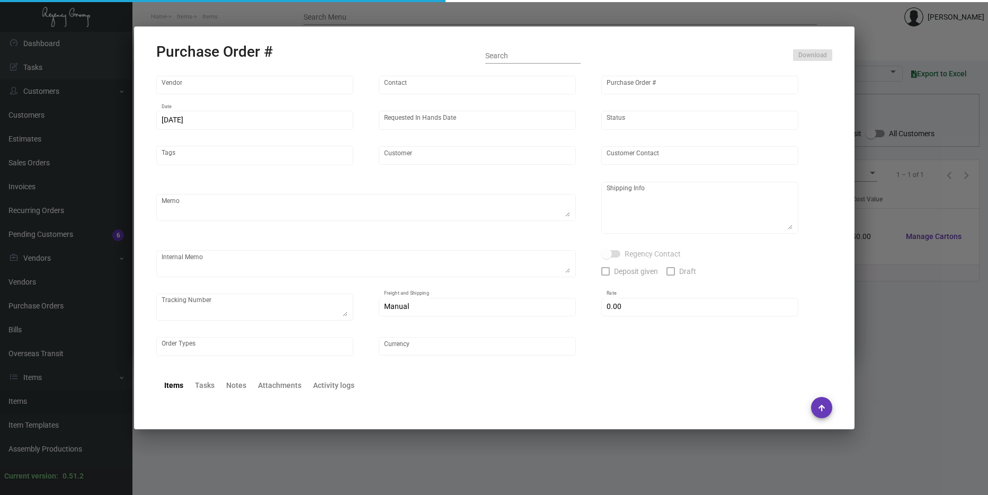
type input "Prostar - Pens"
type input "[PERSON_NAME]"
type input "96621"
type input "[DATE]"
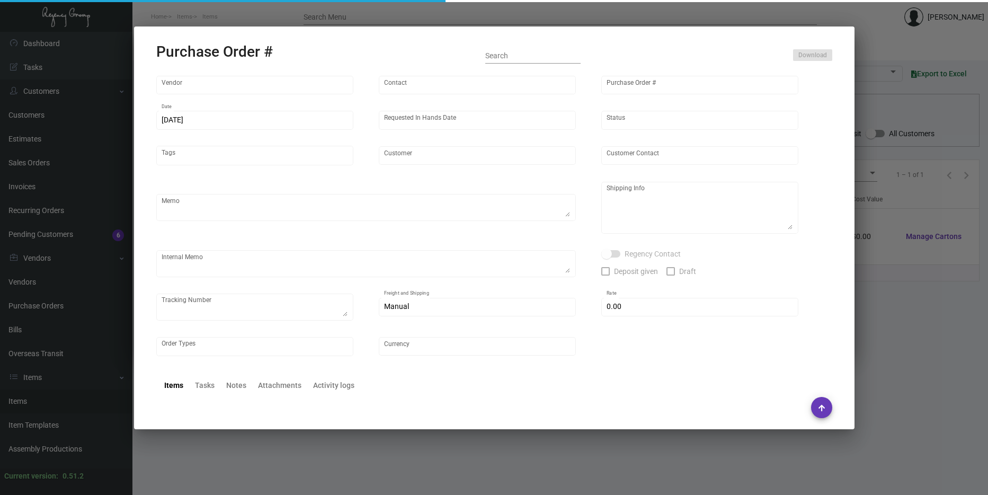
type input "POD [GEOGRAPHIC_DATA]"
type textarea "Regency Group NJ - [PERSON_NAME] [STREET_ADDRESS]"
type textarea "7.5K for POD [GEOGRAPHIC_DATA]; 7.5K for POD 39 Hotel; 7.5K for POD [GEOGRAPHIC…"
checkbox input "true"
type input "$ 0.00"
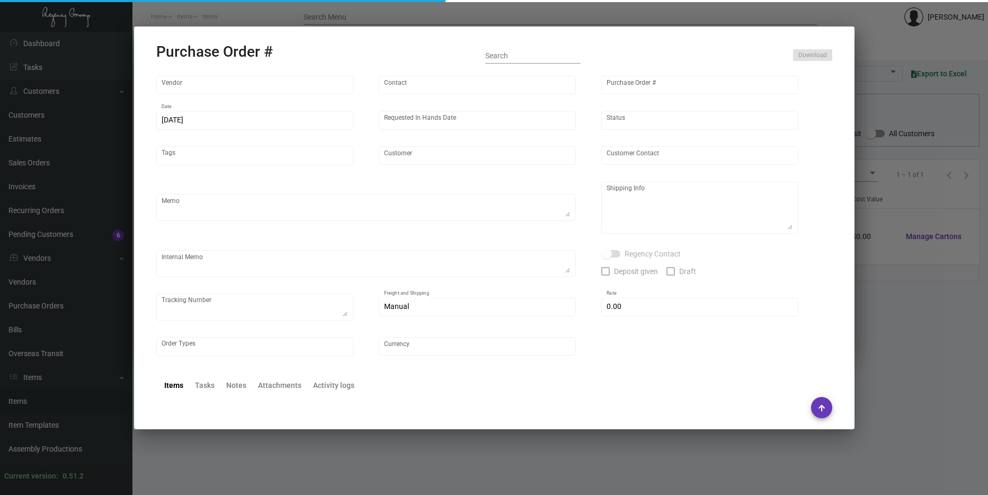
type input "United States Dollar $"
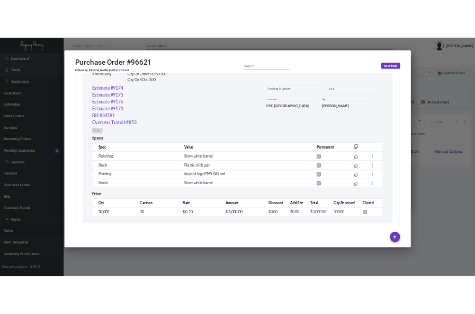
scroll to position [555, 0]
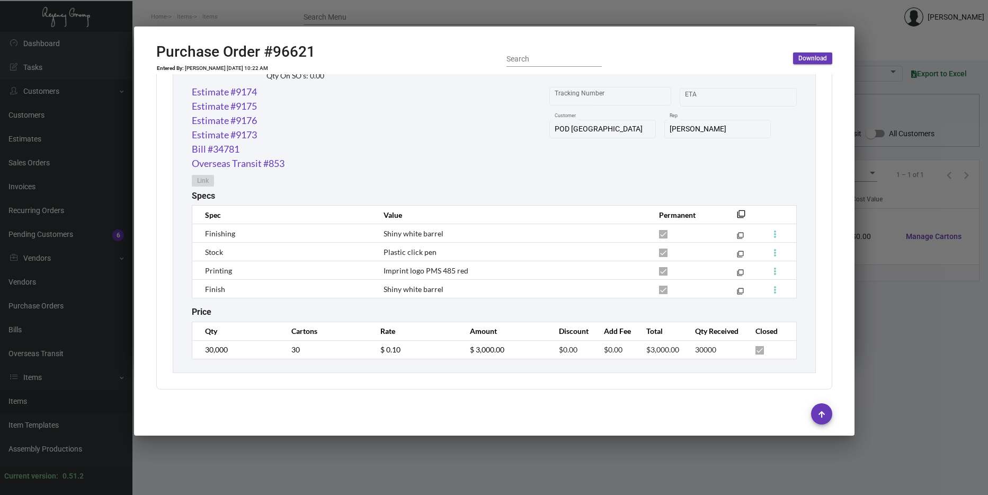
click at [945, 296] on div at bounding box center [494, 247] width 988 height 495
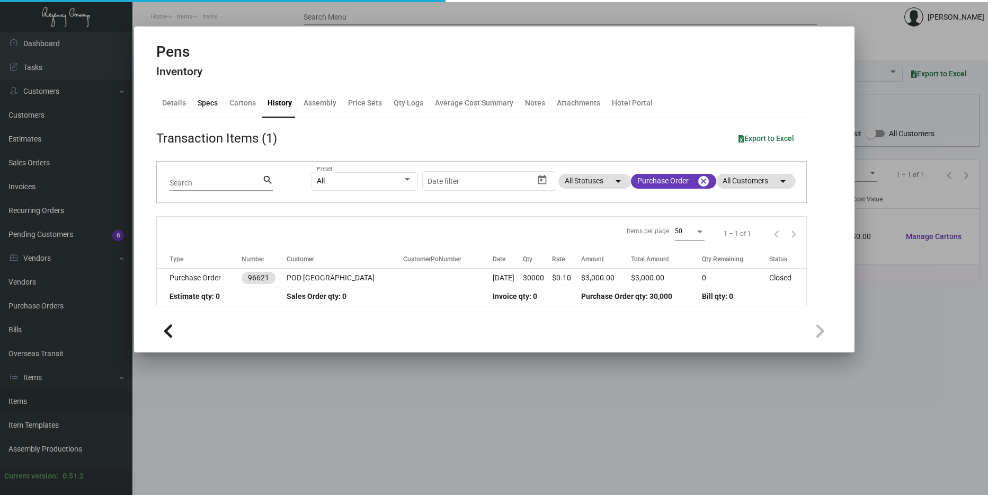
click at [206, 110] on div "Specs" at bounding box center [207, 103] width 29 height 25
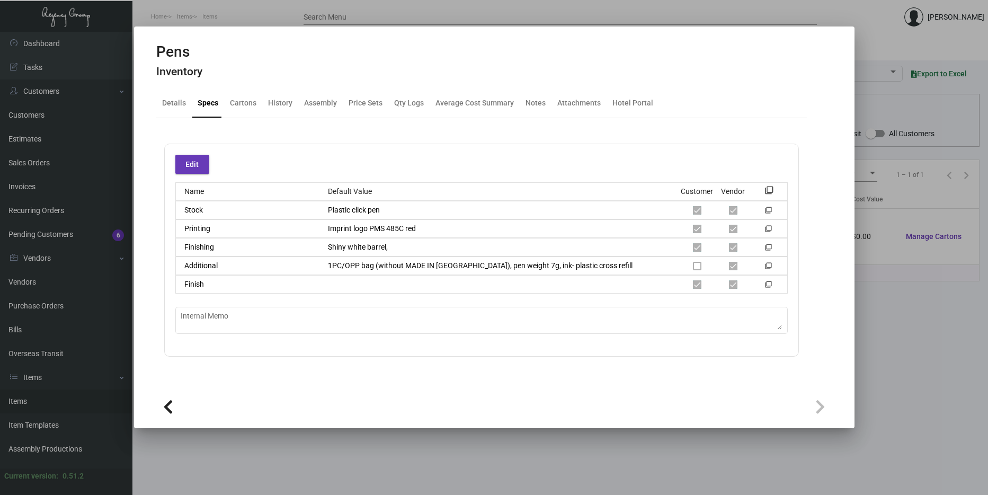
click at [880, 324] on div at bounding box center [494, 247] width 988 height 495
